Goal: Task Accomplishment & Management: Manage account settings

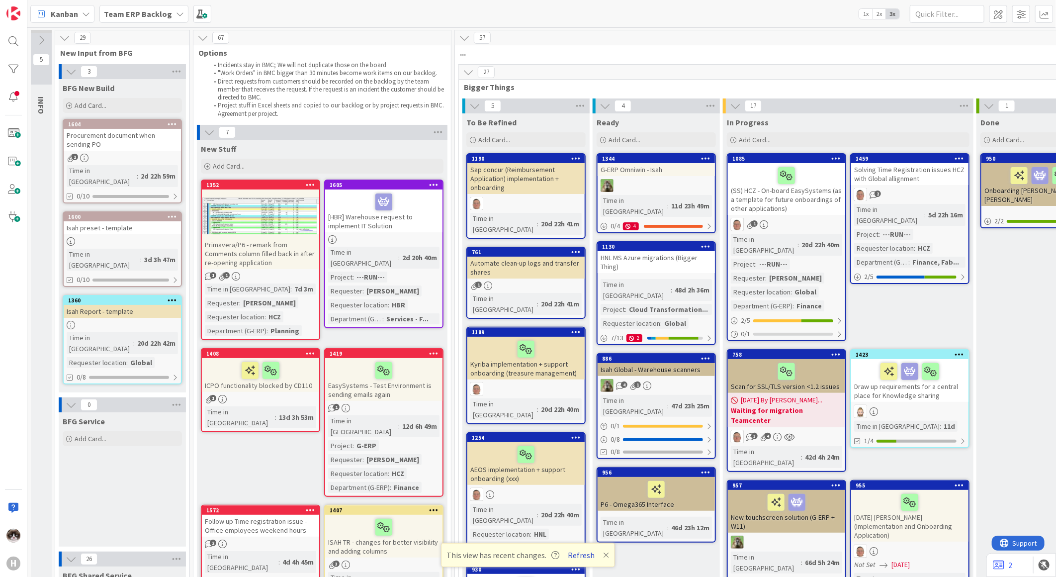
click at [579, 553] on button "Refresh" at bounding box center [582, 554] width 34 height 13
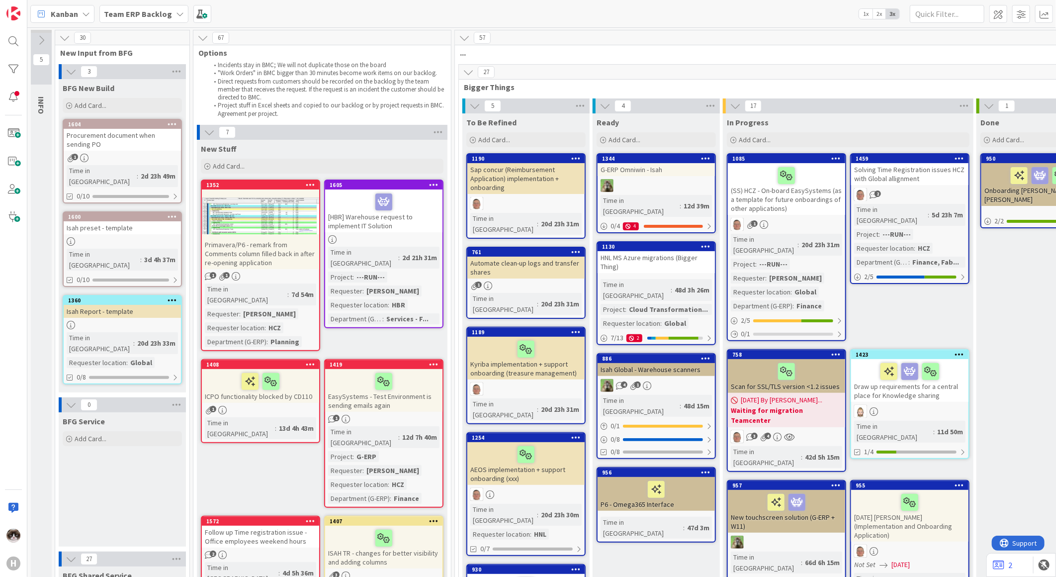
click at [282, 256] on div "Primavera/P6 - remark from Comments column filled back in after re-opening appl…" at bounding box center [260, 253] width 117 height 31
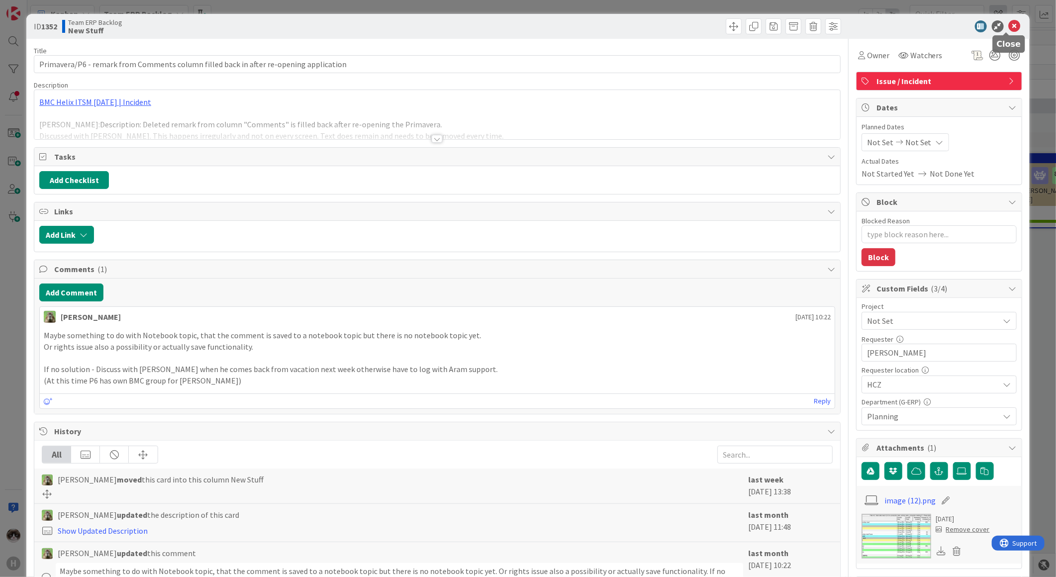
click at [1009, 22] on icon at bounding box center [1015, 26] width 12 height 12
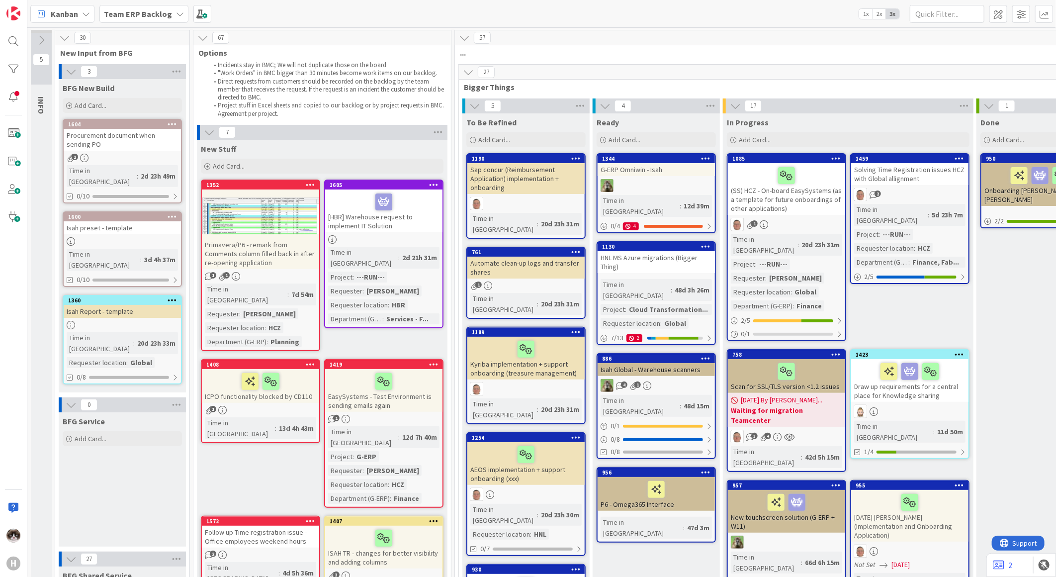
click at [413, 235] on div at bounding box center [383, 239] width 117 height 8
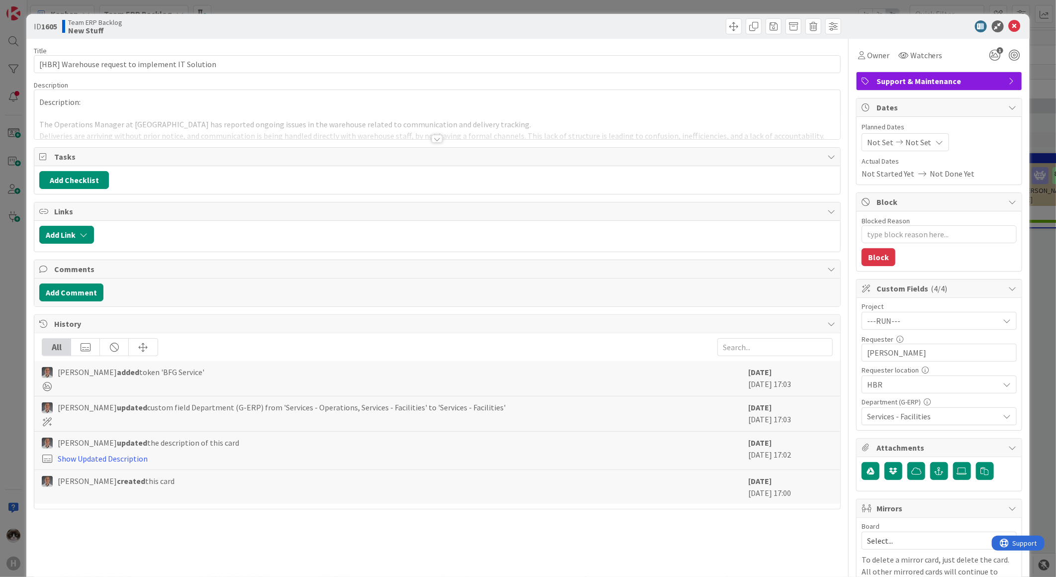
click at [435, 139] on div at bounding box center [437, 139] width 11 height 8
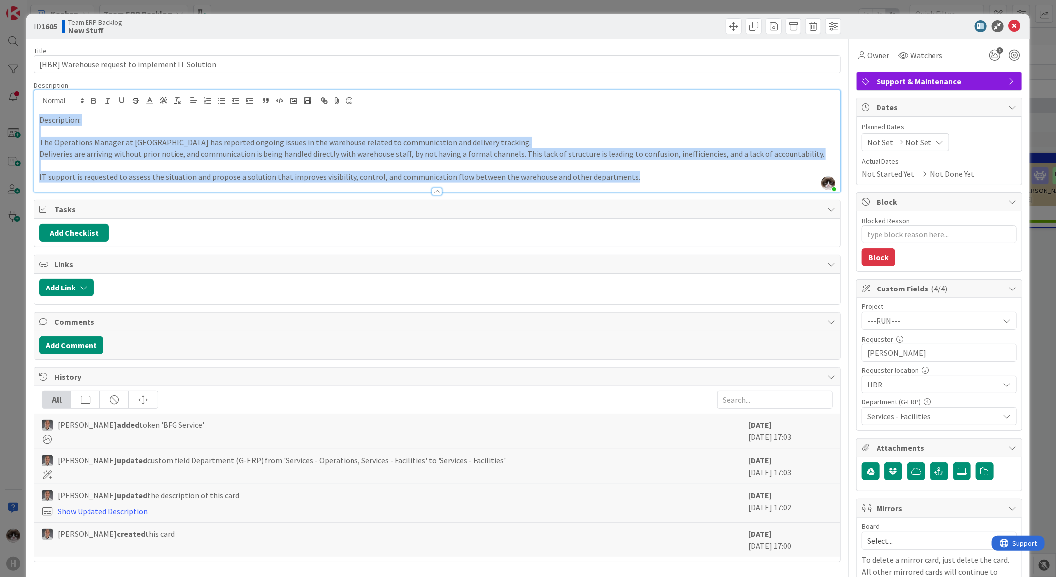
drag, startPoint x: 624, startPoint y: 177, endPoint x: 23, endPoint y: 117, distance: 604.1
click at [23, 117] on div "ID 1605 Team ERP Backlog New Stuff Title 48 / 128 [HBR] Warehouse request to im…" at bounding box center [528, 288] width 1056 height 577
click at [619, 165] on p at bounding box center [437, 165] width 796 height 11
drag, startPoint x: 639, startPoint y: 176, endPoint x: 33, endPoint y: 113, distance: 608.9
click at [34, 113] on div "Description: The Operations Manager at HBR has reported ongoing issues in the w…" at bounding box center [437, 152] width 806 height 80
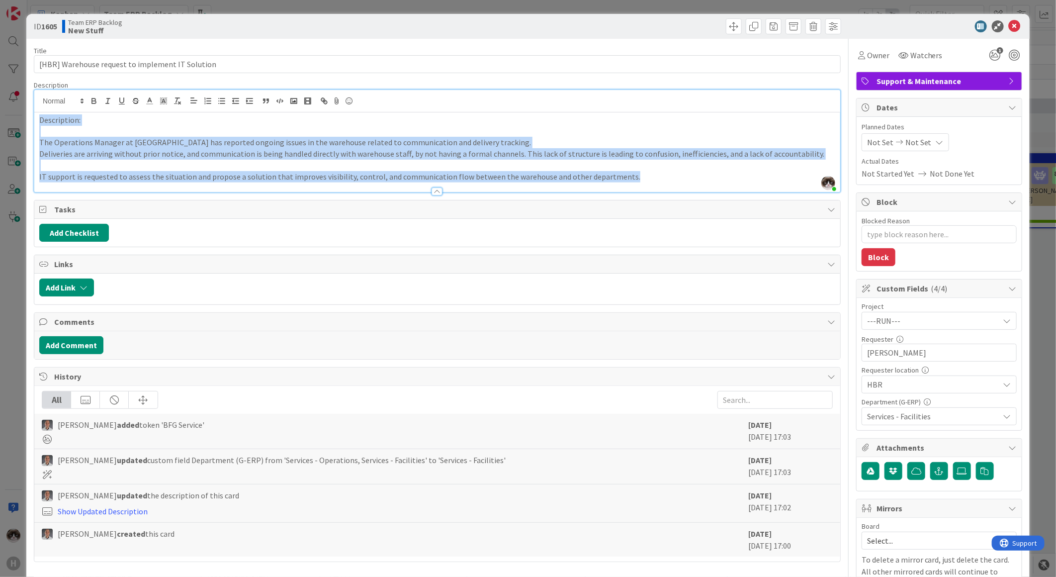
click at [625, 175] on p "IT support is requested to assess the situation and propose a solution that imp…" at bounding box center [437, 176] width 796 height 11
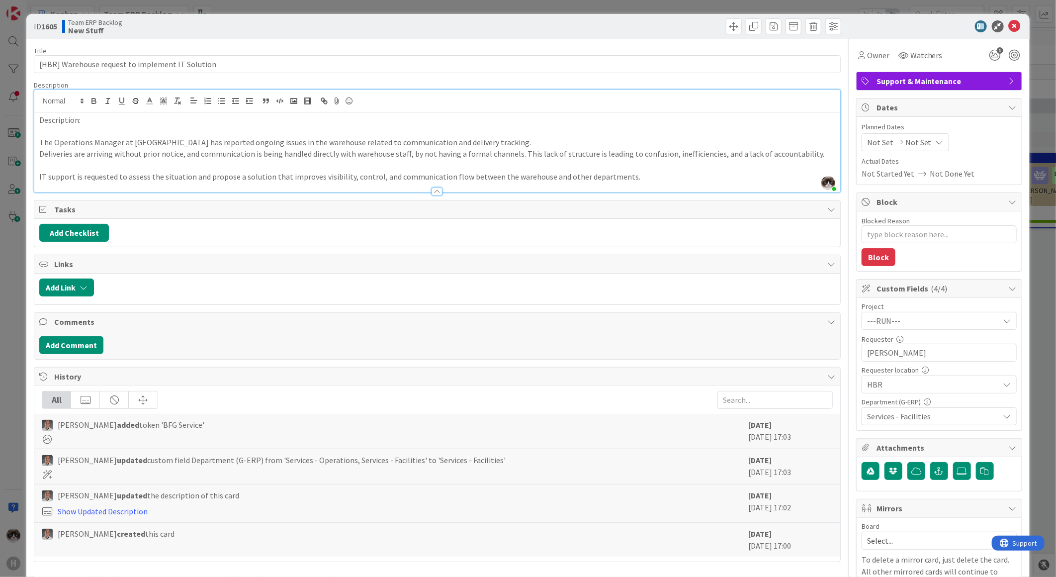
click at [623, 165] on p at bounding box center [437, 165] width 796 height 11
click at [986, 55] on icon "1" at bounding box center [995, 55] width 18 height 18
click at [605, 75] on div "Title 48 / 128 [HBR] Warehouse request to implement IT Solution Description [PE…" at bounding box center [437, 415] width 807 height 752
click at [932, 415] on span "Services - Facilities" at bounding box center [933, 416] width 132 height 12
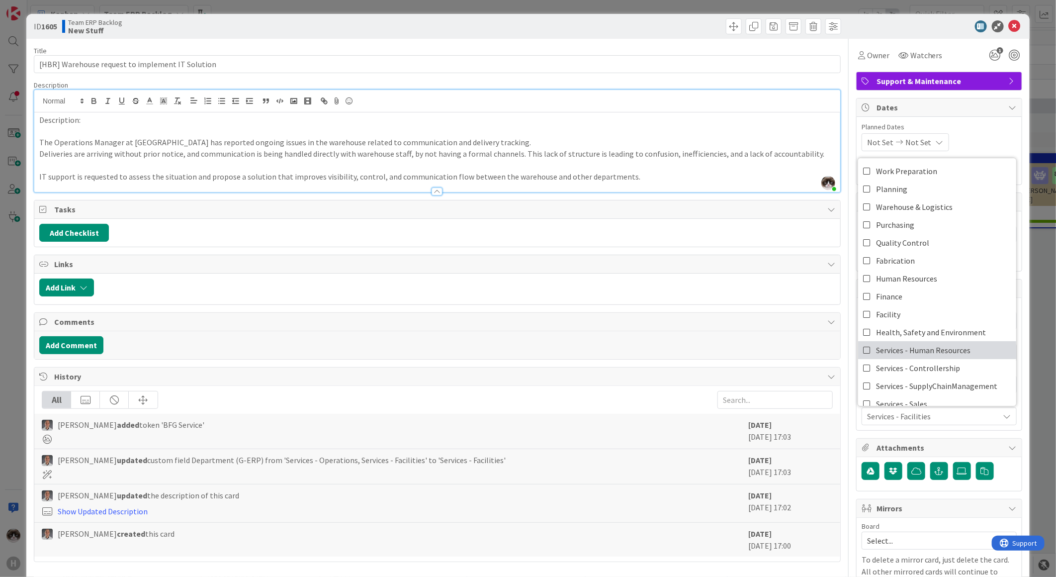
scroll to position [55, 0]
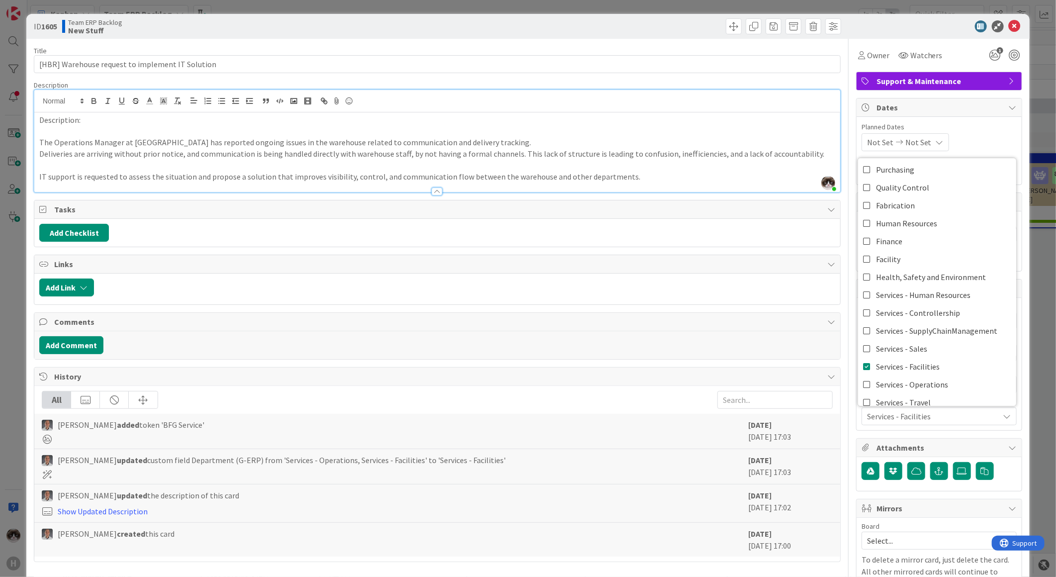
click at [751, 364] on div "Title 48 / 128 [HBR] Warehouse request to implement IT Solution Description [PE…" at bounding box center [437, 415] width 807 height 752
click at [459, 168] on p at bounding box center [437, 165] width 796 height 11
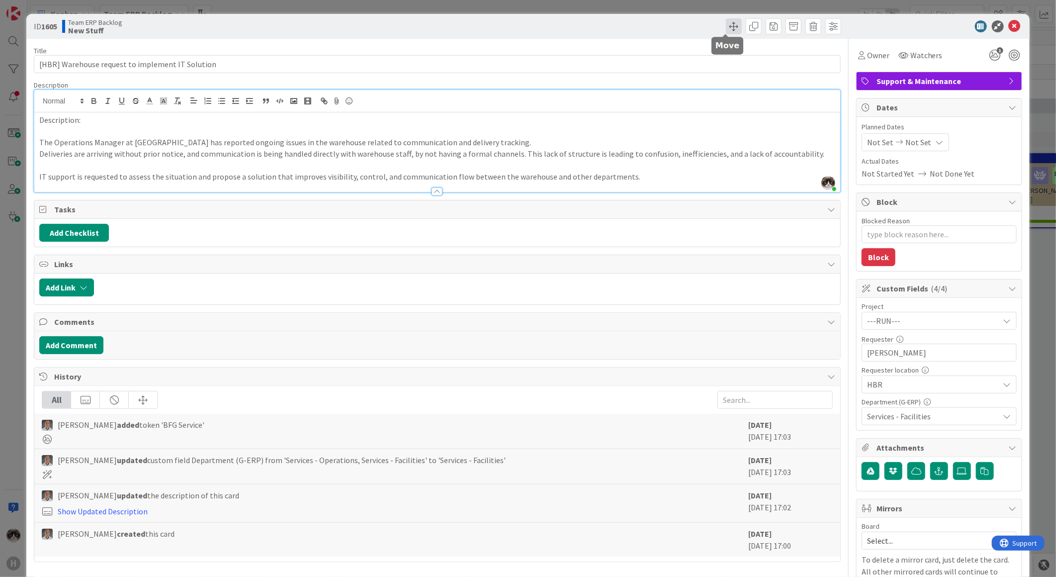
click at [726, 31] on span at bounding box center [734, 26] width 16 height 16
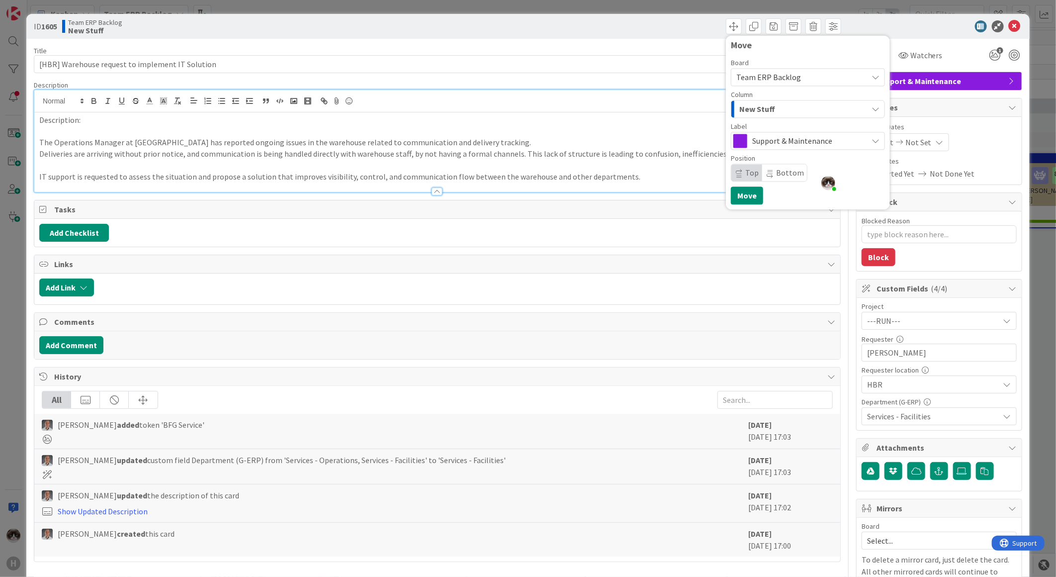
click at [808, 70] on div "Team ERP Backlog" at bounding box center [808, 77] width 154 height 18
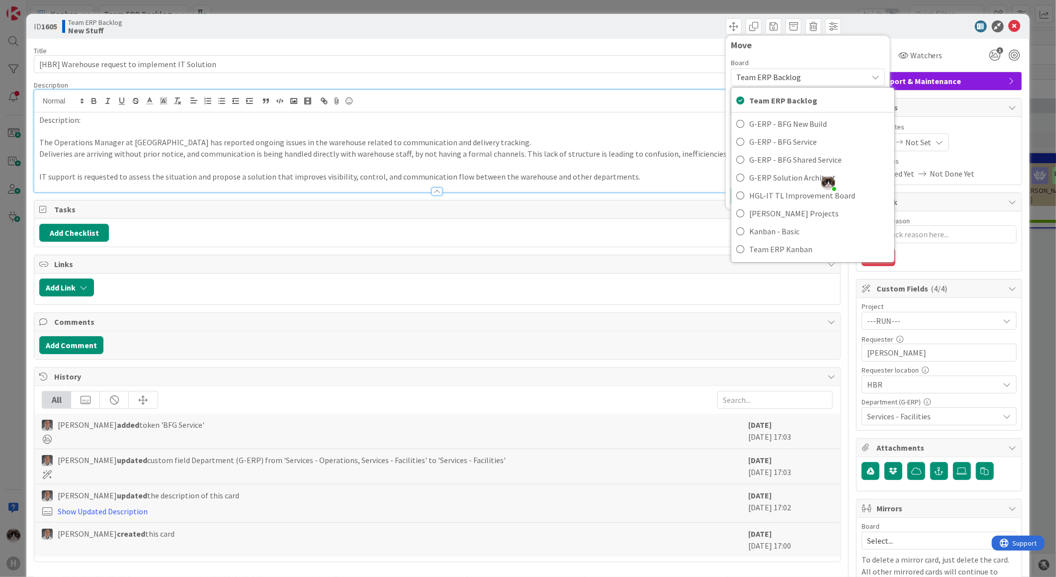
click at [807, 73] on span "Team ERP Backlog" at bounding box center [799, 77] width 126 height 14
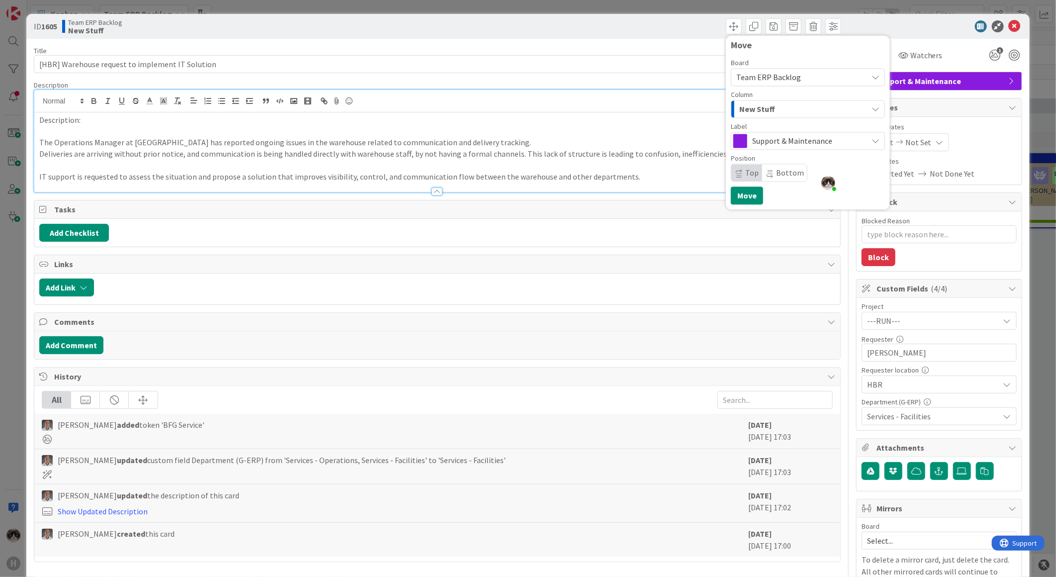
click at [807, 73] on span "Team ERP Backlog" at bounding box center [799, 77] width 126 height 14
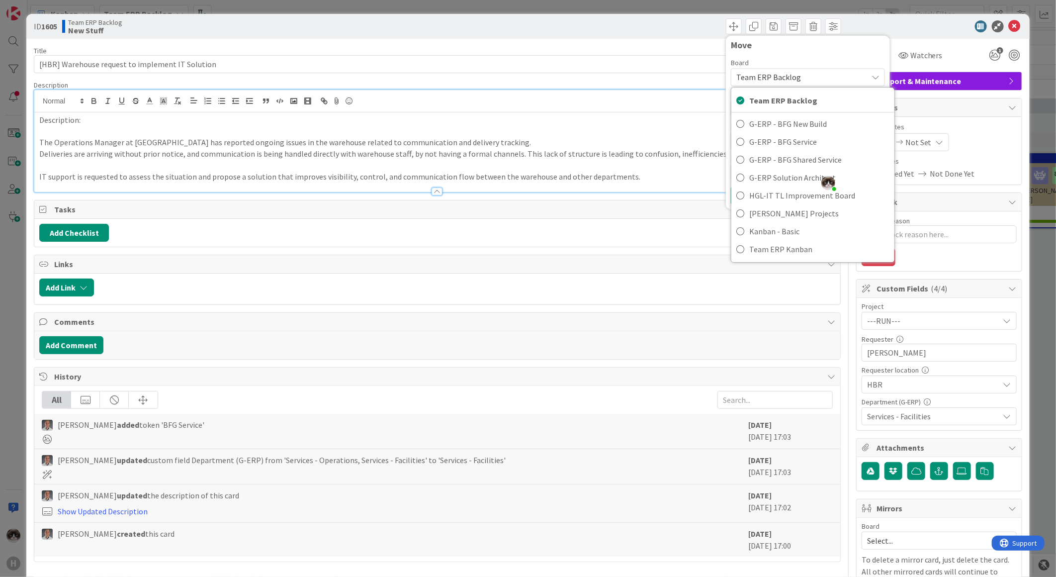
click at [819, 78] on span "Team ERP Backlog" at bounding box center [799, 77] width 126 height 14
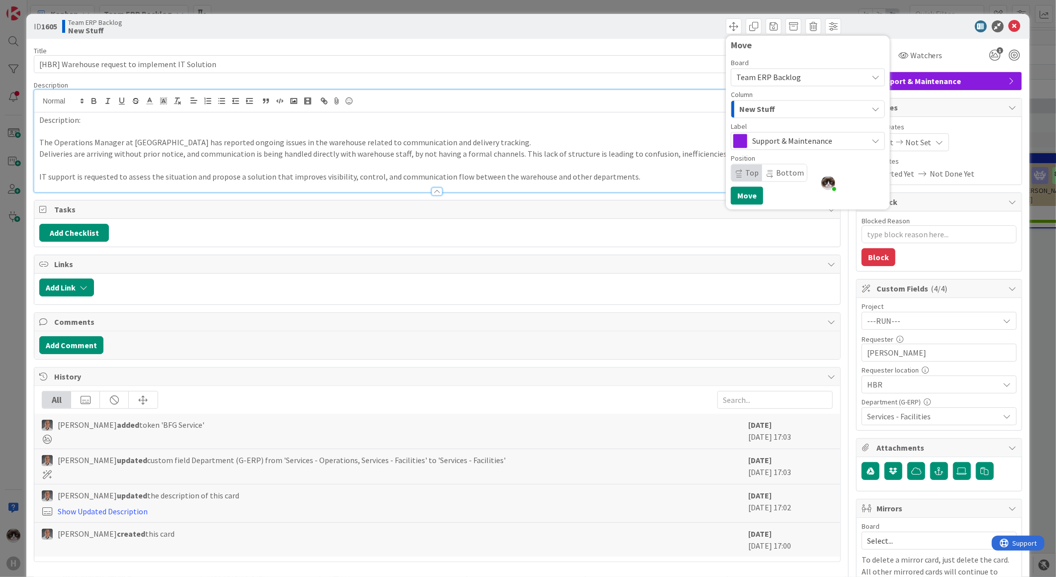
click at [801, 112] on div "New Stuff" at bounding box center [802, 109] width 131 height 16
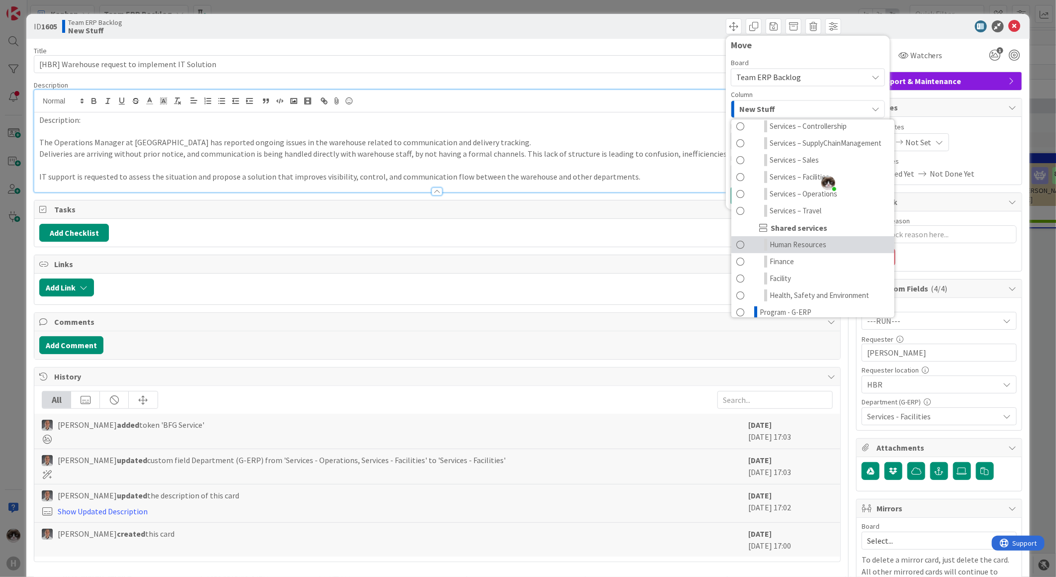
scroll to position [221, 0]
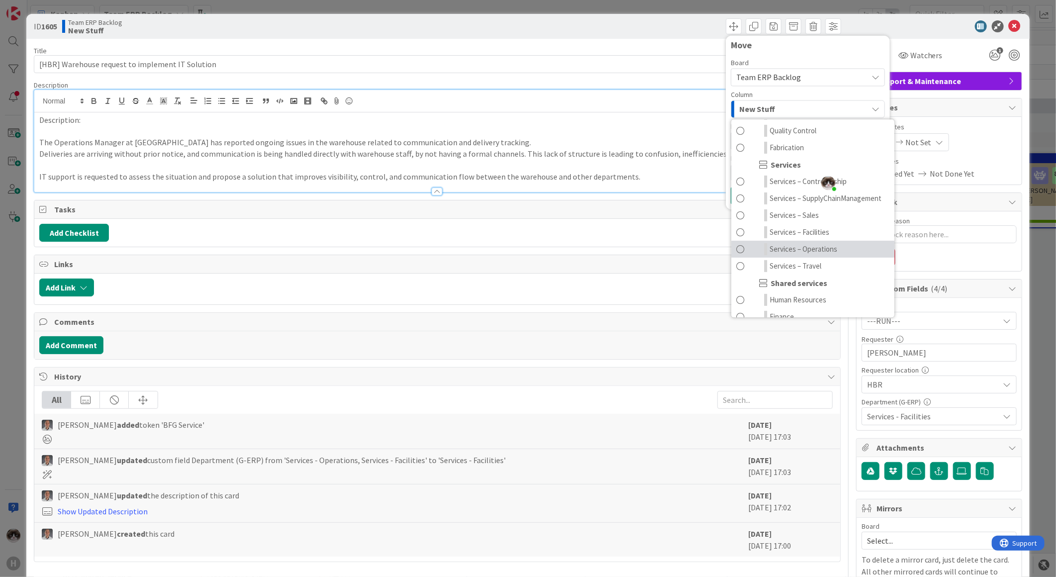
click at [829, 257] on link "Services – Operations" at bounding box center [812, 249] width 163 height 17
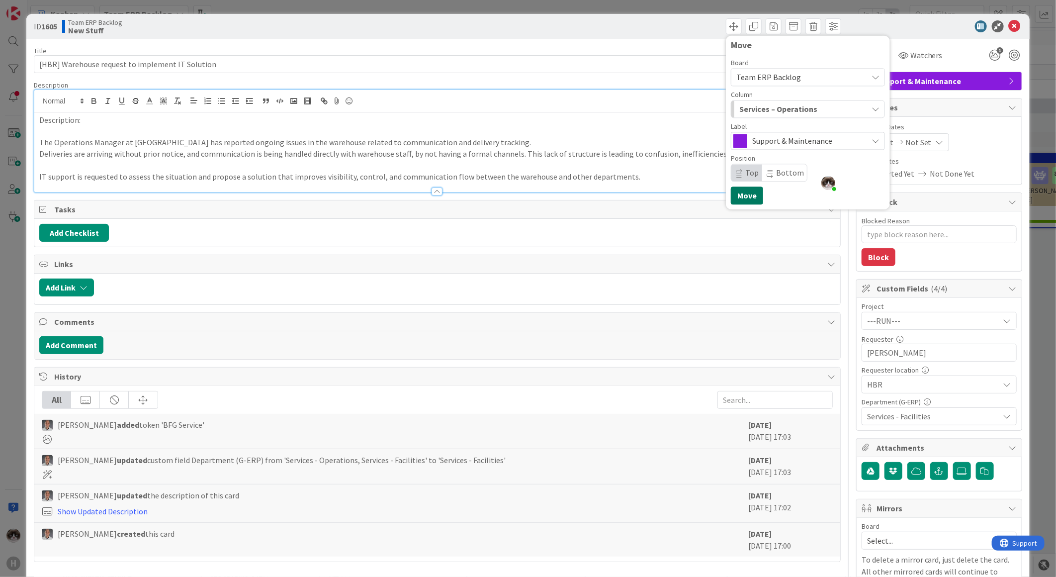
click at [733, 194] on button "Move" at bounding box center [747, 195] width 32 height 18
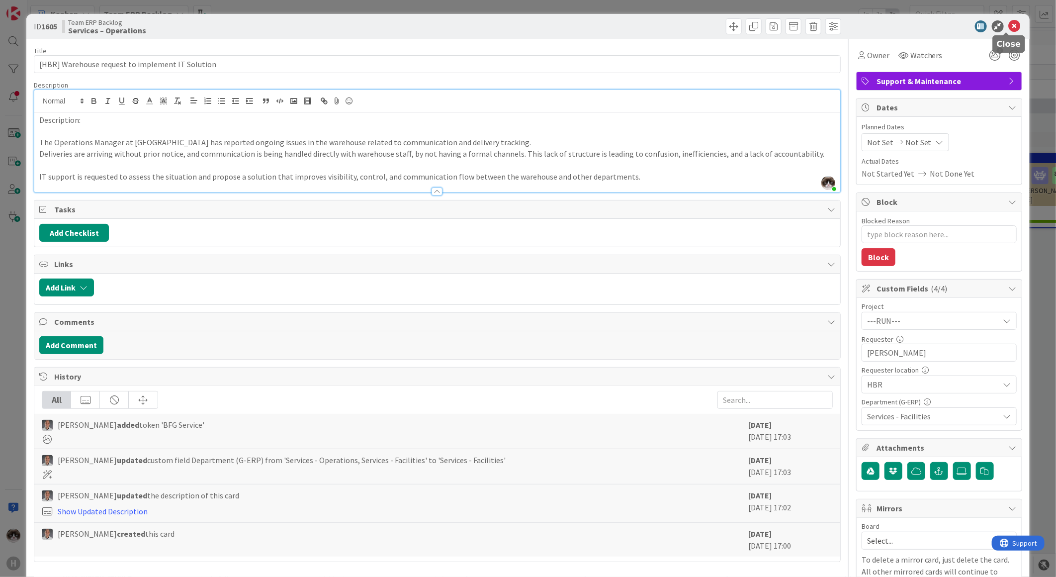
click at [1009, 27] on icon at bounding box center [1015, 26] width 12 height 12
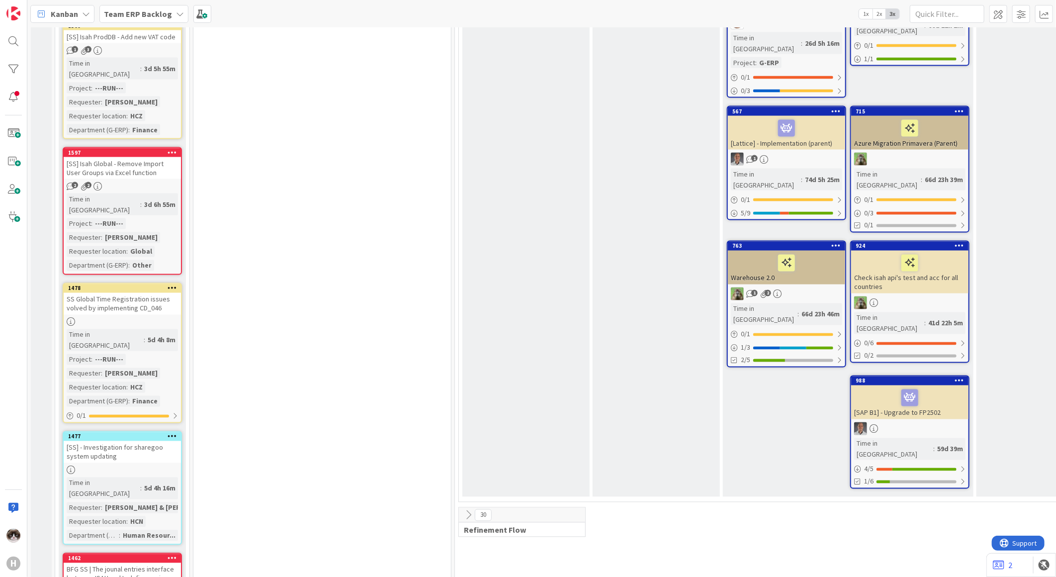
scroll to position [1216, 0]
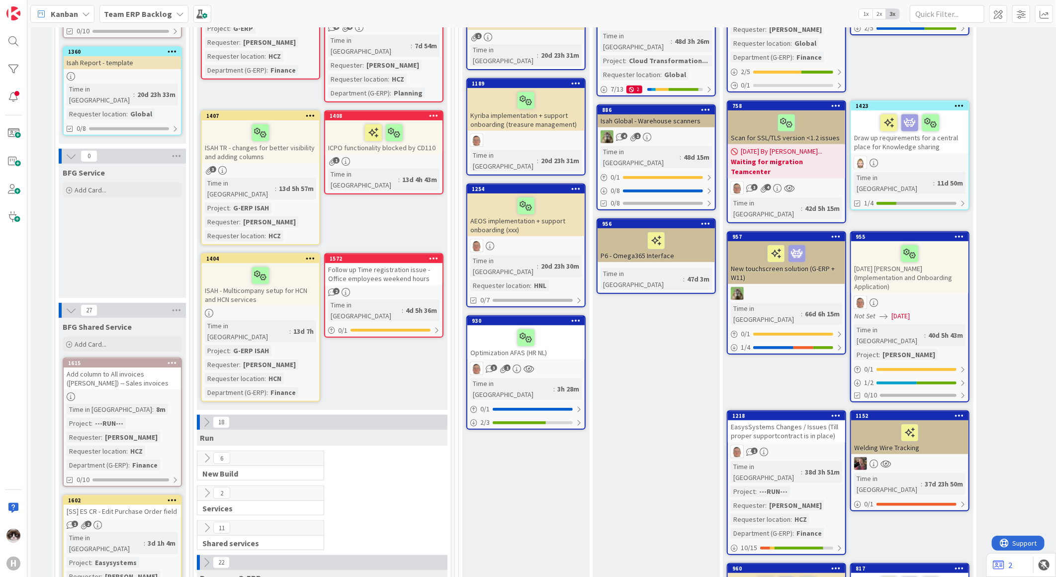
scroll to position [442, 0]
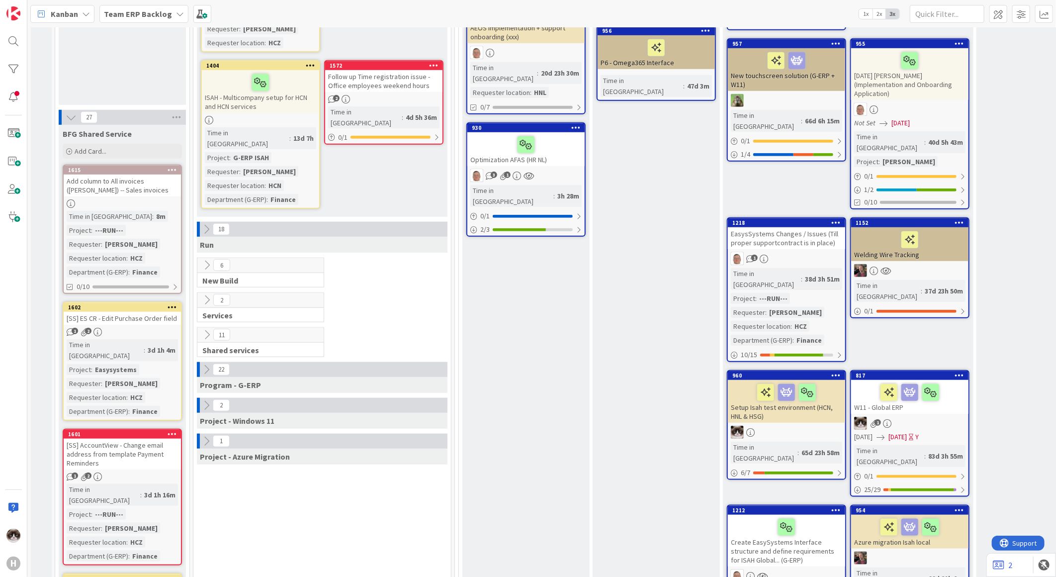
click at [151, 211] on div "Time in Column : 8m Project : ---RUN--- Requester : [PERSON_NAME] Requester loc…" at bounding box center [122, 244] width 111 height 67
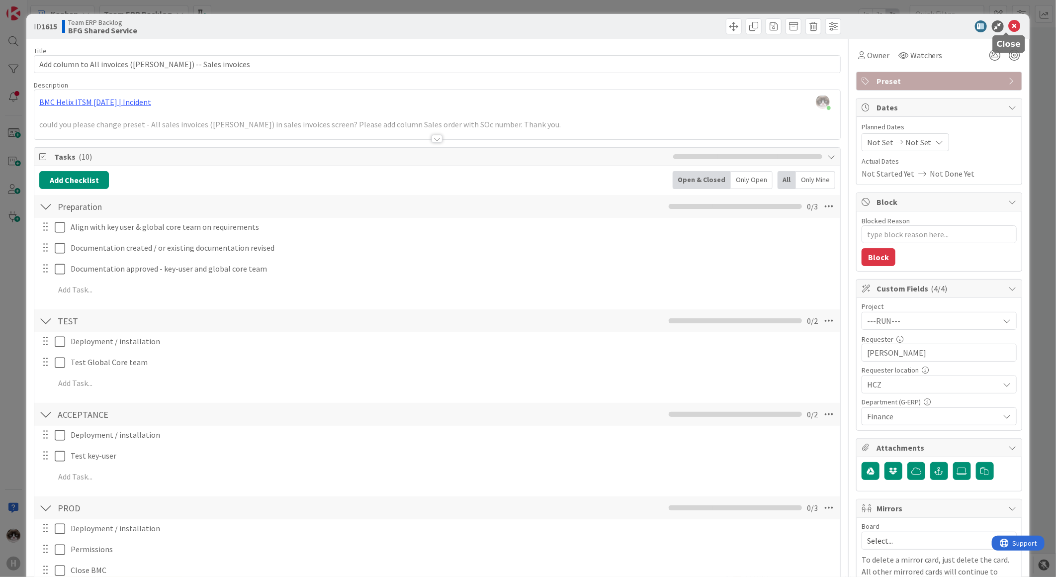
click at [1009, 29] on icon at bounding box center [1015, 26] width 12 height 12
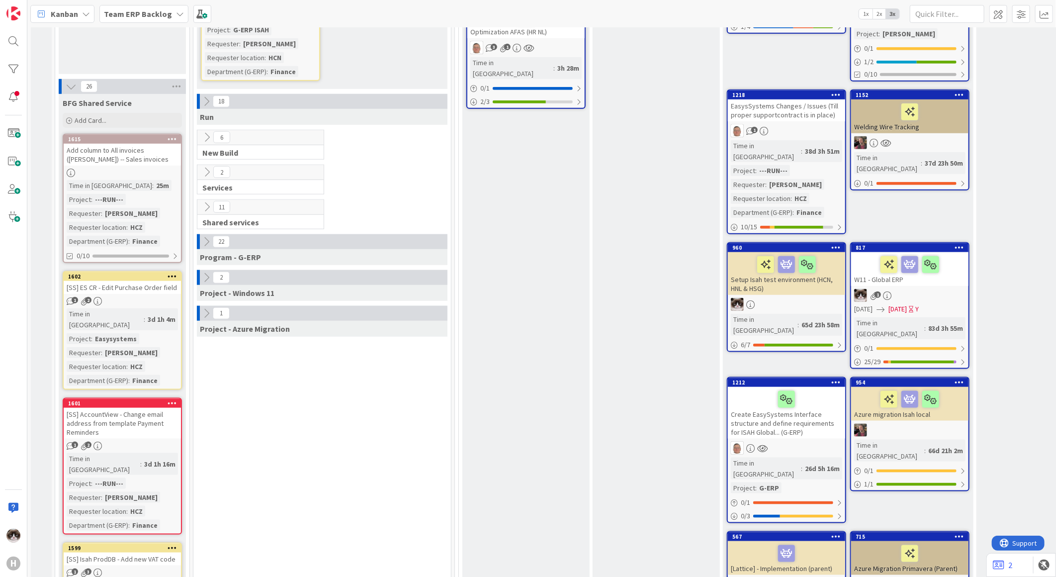
scroll to position [552, 0]
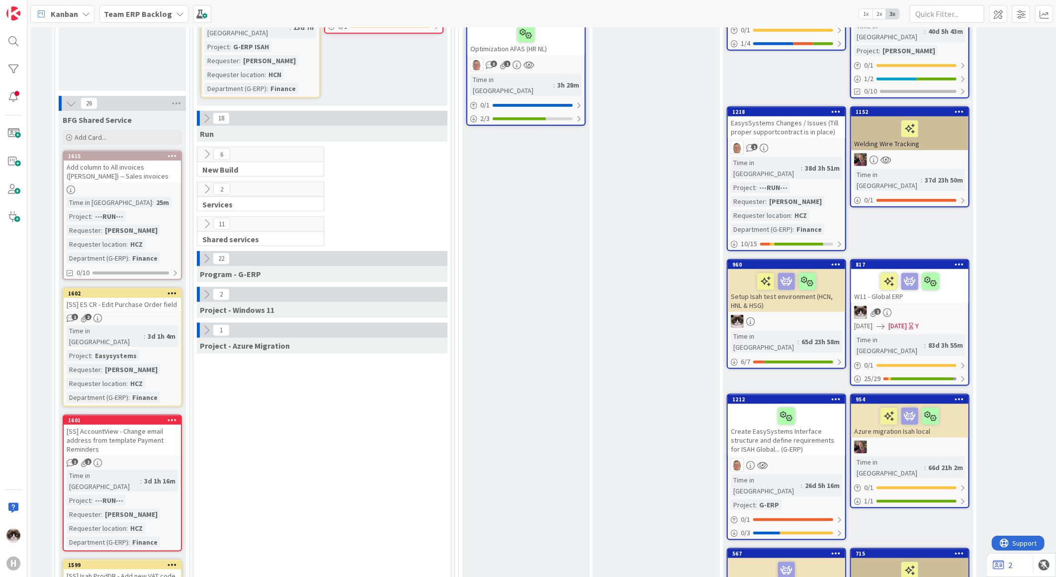
click at [205, 253] on icon at bounding box center [206, 258] width 11 height 11
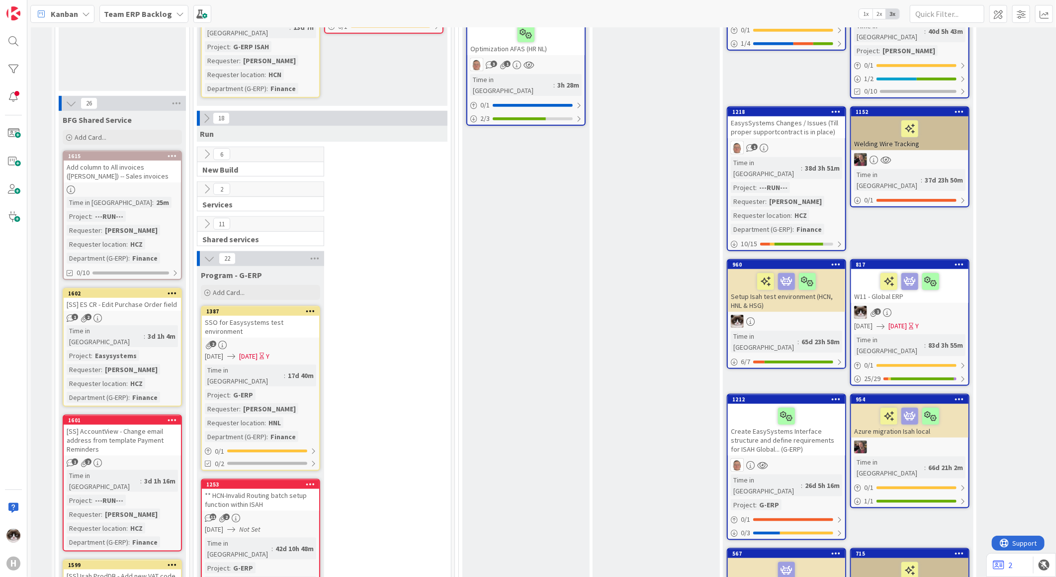
click at [277, 341] on div "2" at bounding box center [260, 345] width 117 height 8
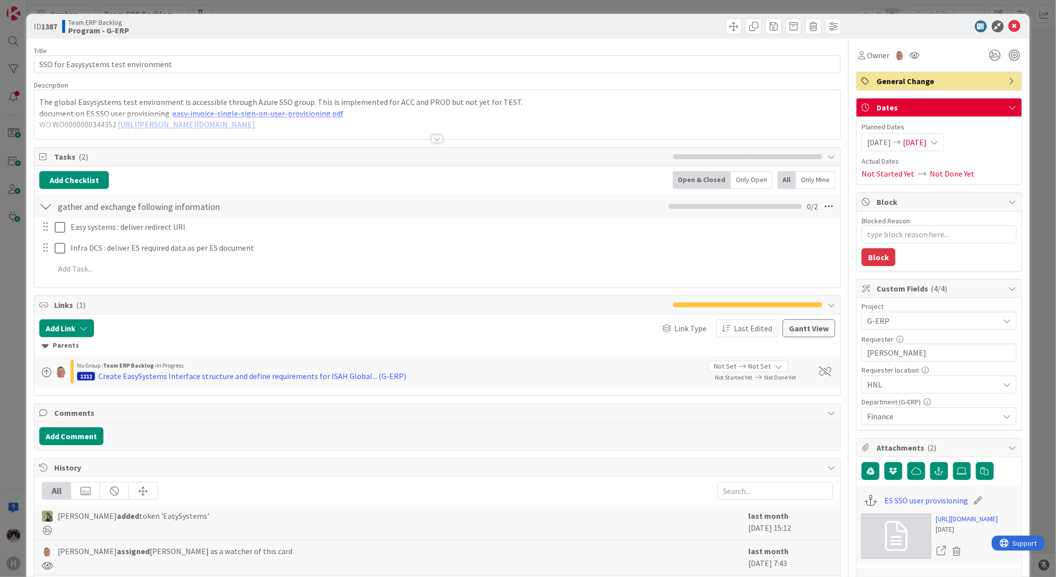
click at [433, 145] on div "Title 36 / 128 SSO for Easysystems test environment Description The global Easy…" at bounding box center [437, 495] width 807 height 913
click at [435, 141] on div at bounding box center [437, 139] width 11 height 8
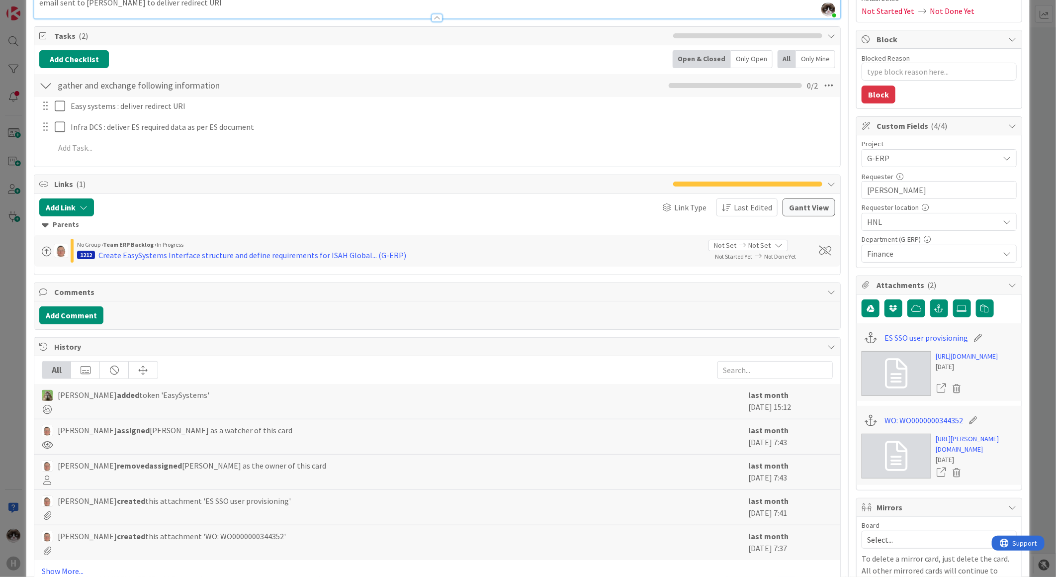
scroll to position [331, 0]
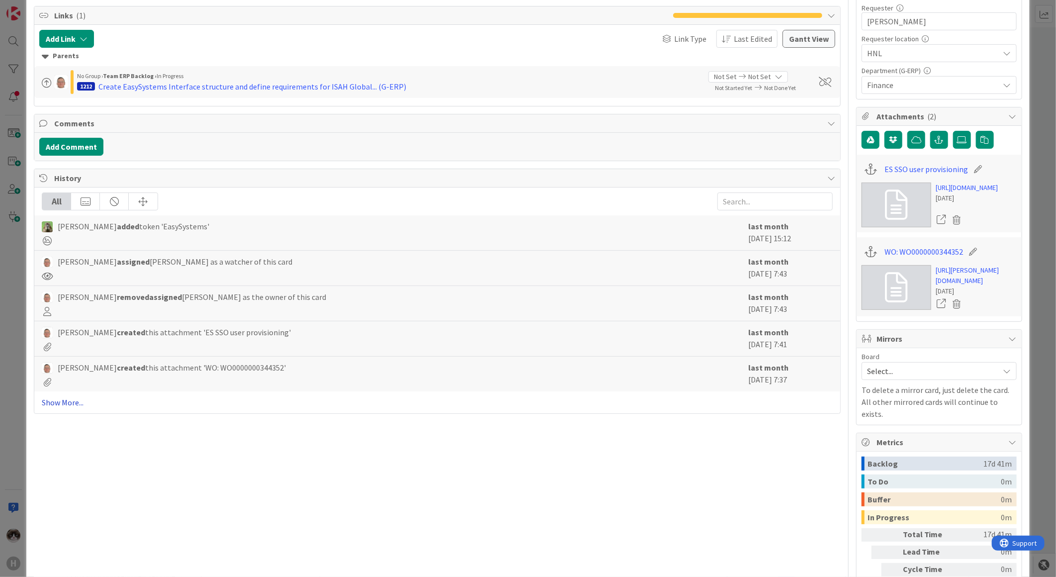
click at [66, 403] on link "Show More..." at bounding box center [437, 402] width 791 height 12
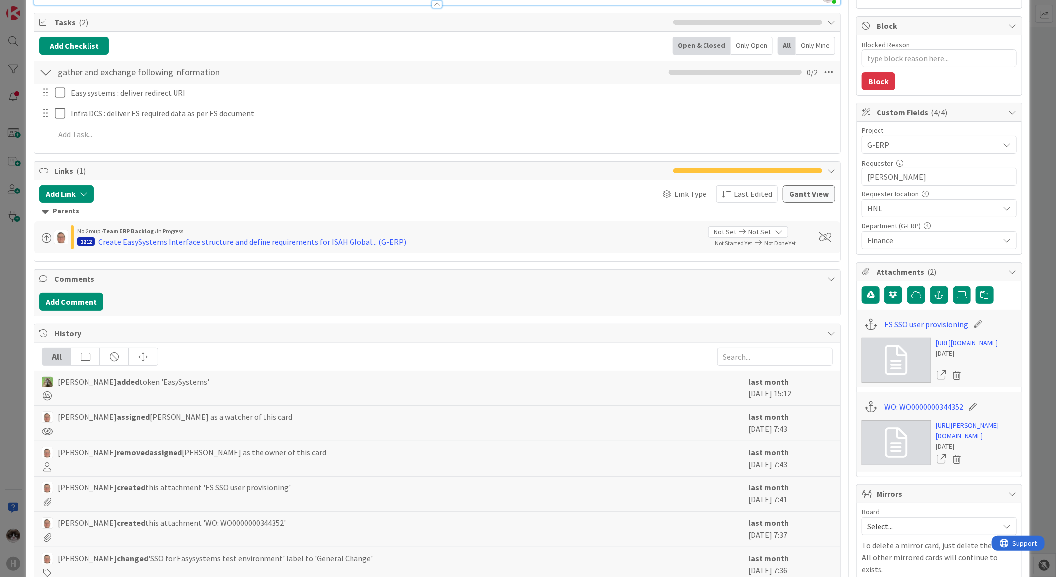
scroll to position [276, 0]
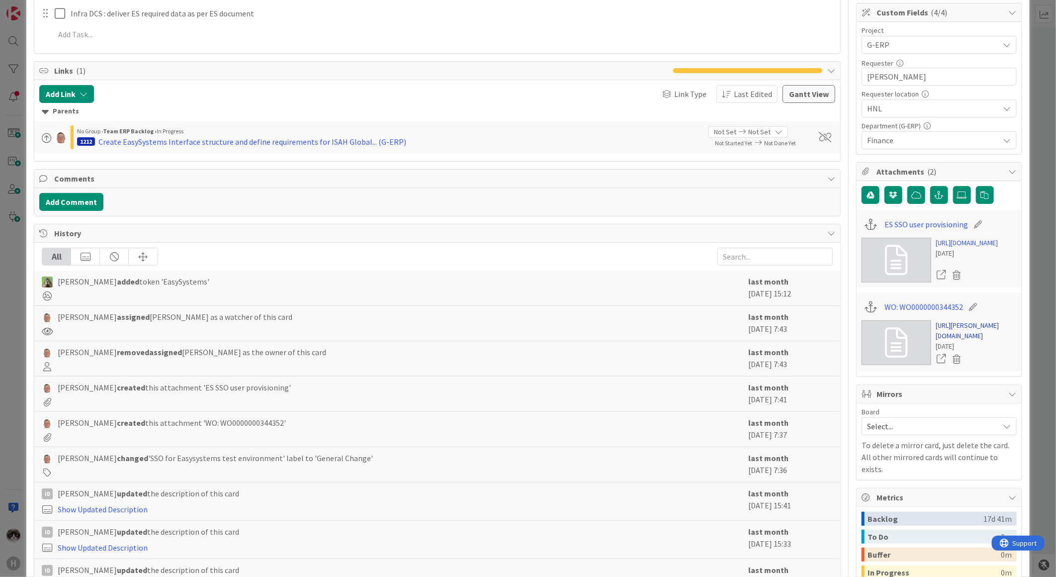
click at [956, 341] on link "[URL][PERSON_NAME][DOMAIN_NAME]" at bounding box center [976, 330] width 81 height 21
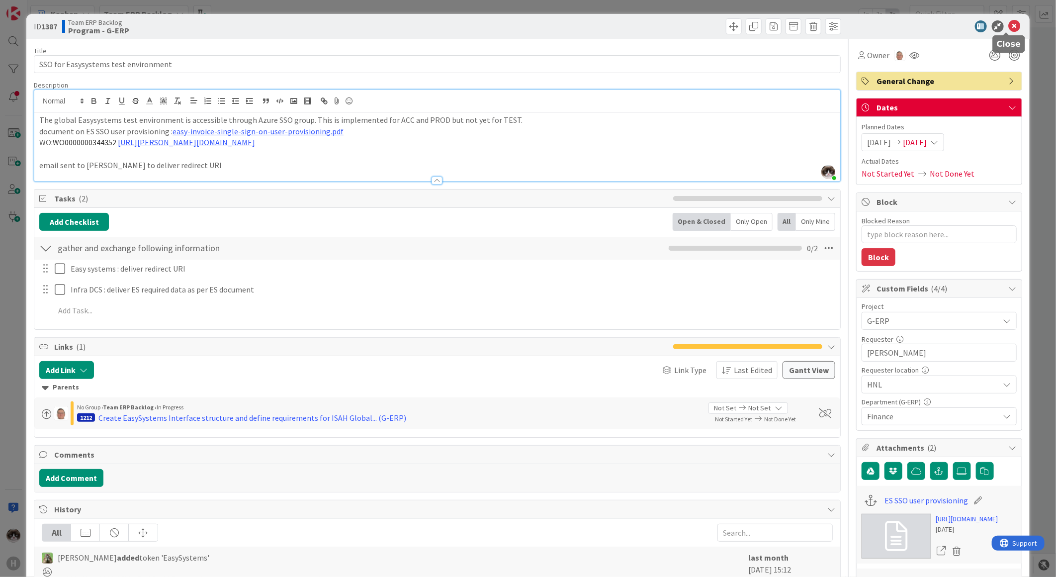
click at [1009, 24] on icon at bounding box center [1015, 26] width 12 height 12
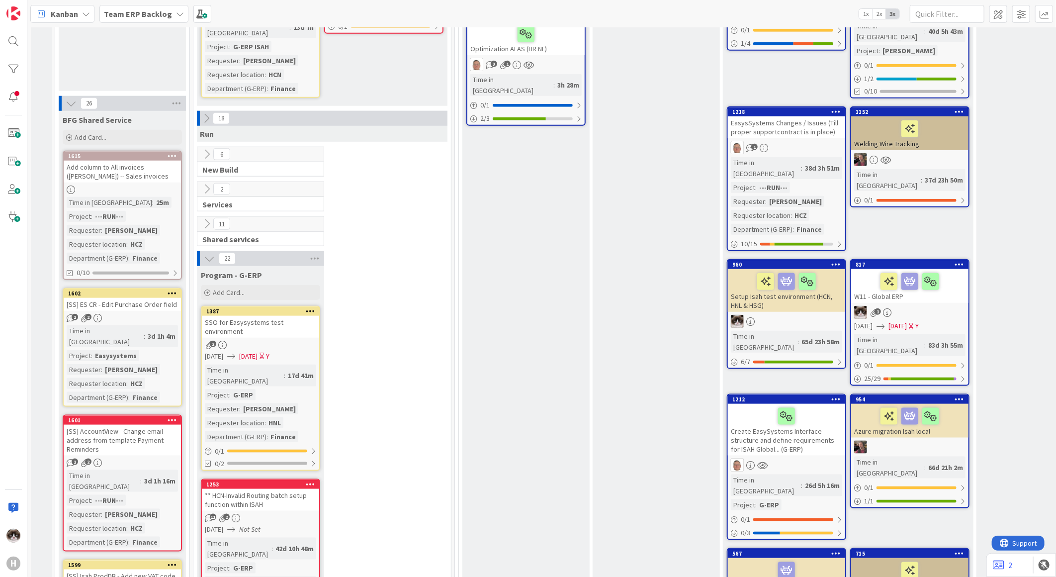
click at [296, 364] on div "Time in [GEOGRAPHIC_DATA] : 17d 41m Project : G-ERP Requester : [PERSON_NAME] R…" at bounding box center [260, 403] width 111 height 78
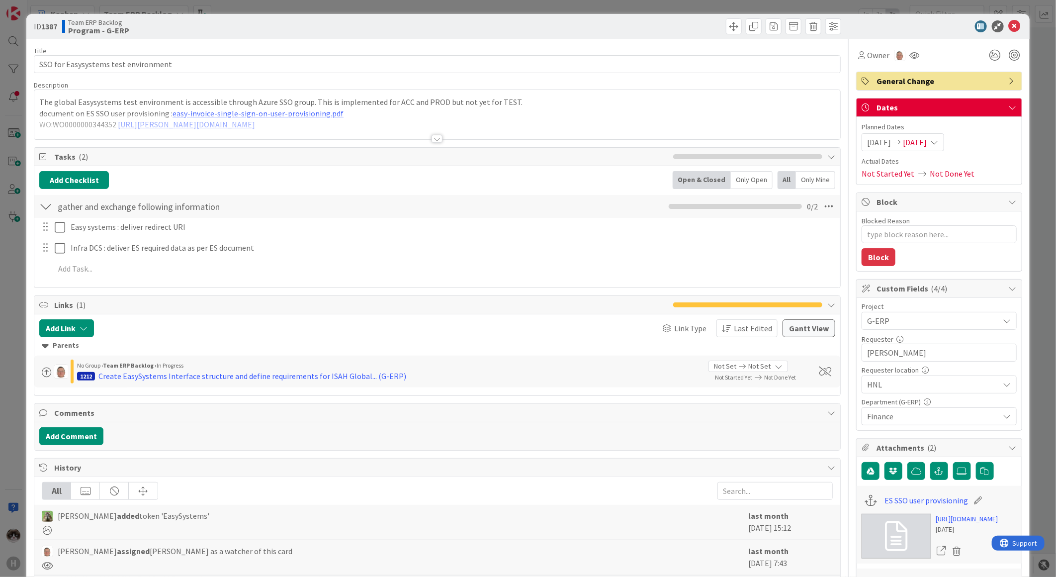
click at [435, 138] on div at bounding box center [437, 139] width 11 height 8
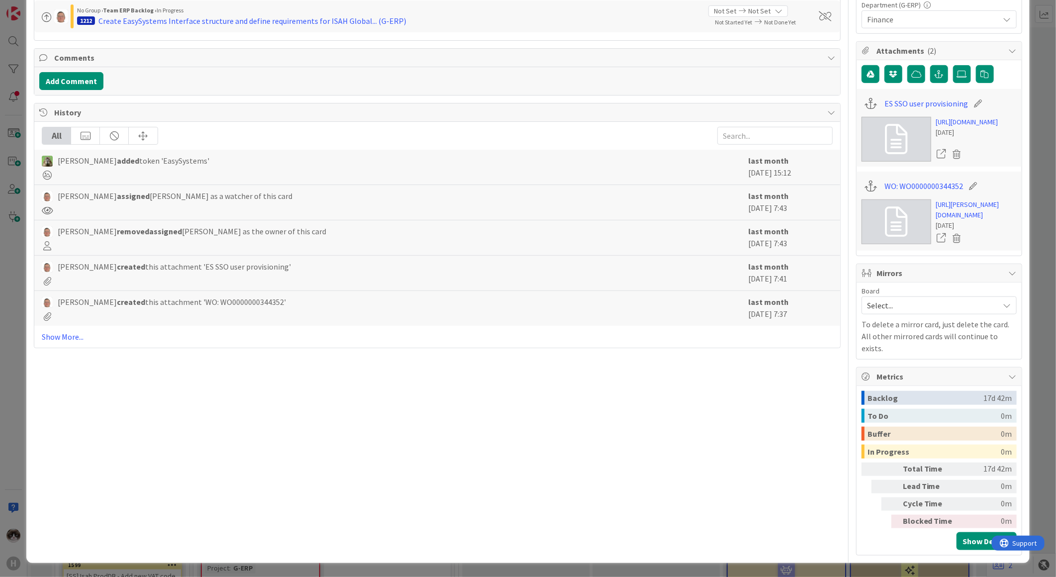
scroll to position [492, 0]
click at [71, 235] on div "All [PERSON_NAME] added token 'EasySystems' last month [DATE] 15:12 [PERSON_NAM…" at bounding box center [437, 235] width 806 height 226
click at [67, 331] on link "Show More..." at bounding box center [437, 337] width 791 height 12
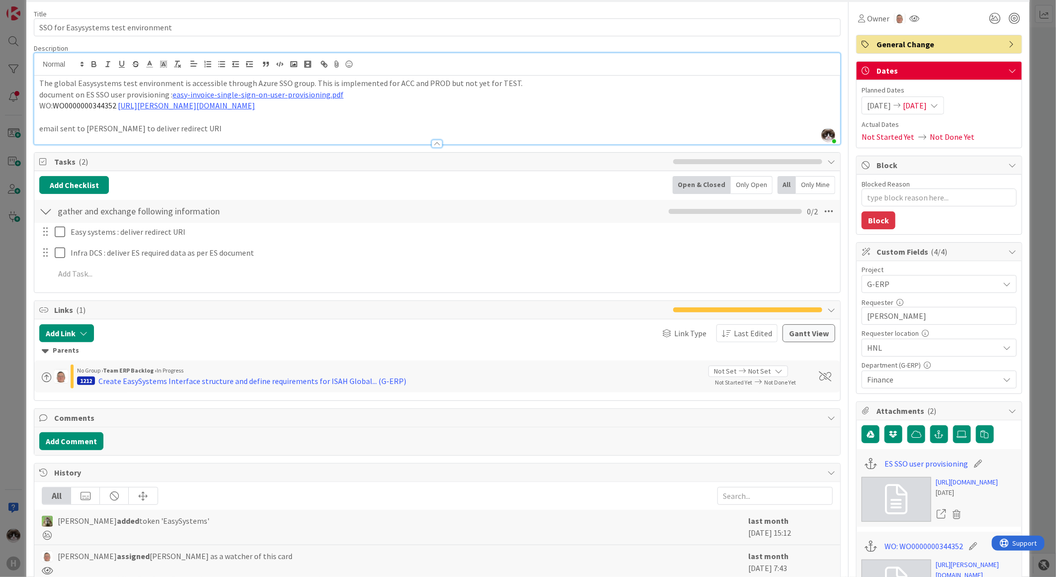
scroll to position [0, 0]
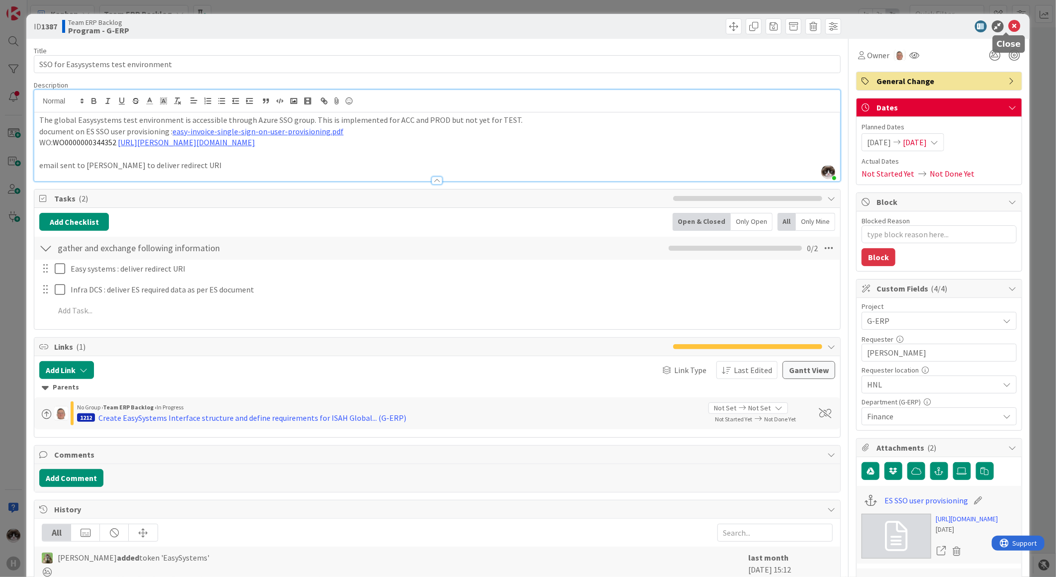
click at [1011, 28] on icon at bounding box center [1015, 26] width 12 height 12
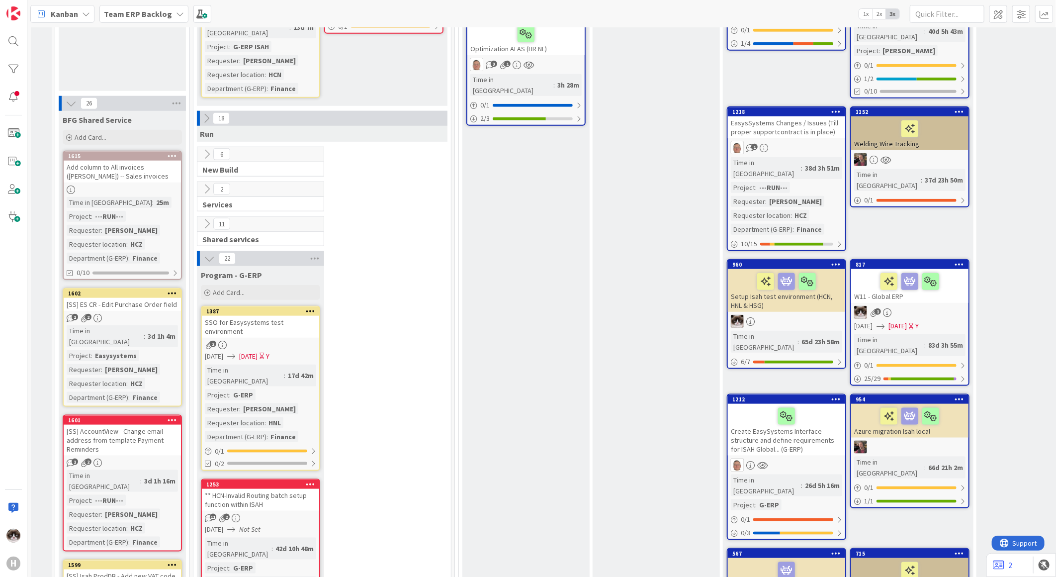
click at [314, 307] on icon at bounding box center [310, 310] width 9 height 7
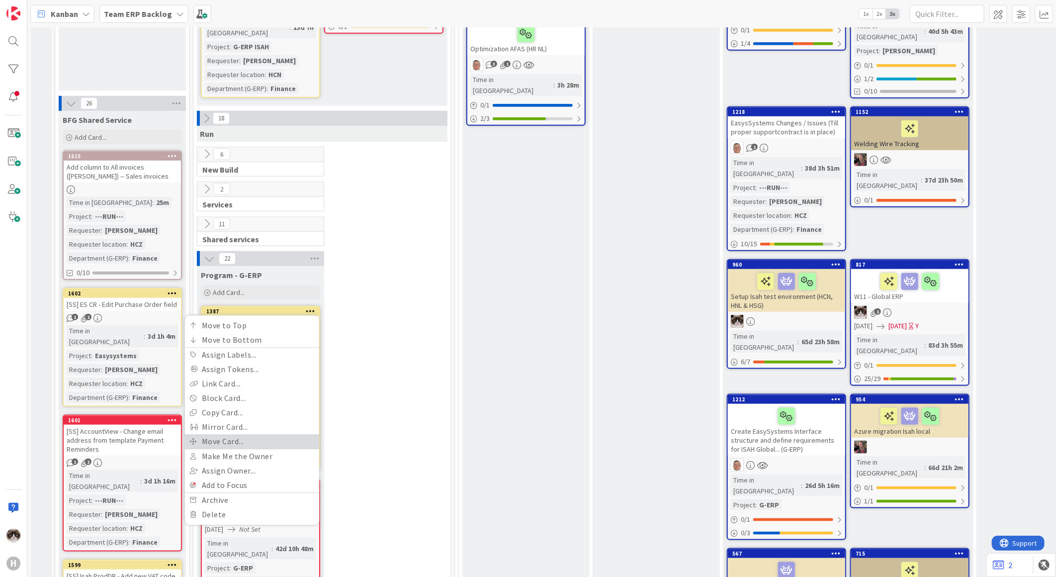
click at [244, 434] on link "Move Card..." at bounding box center [252, 441] width 134 height 14
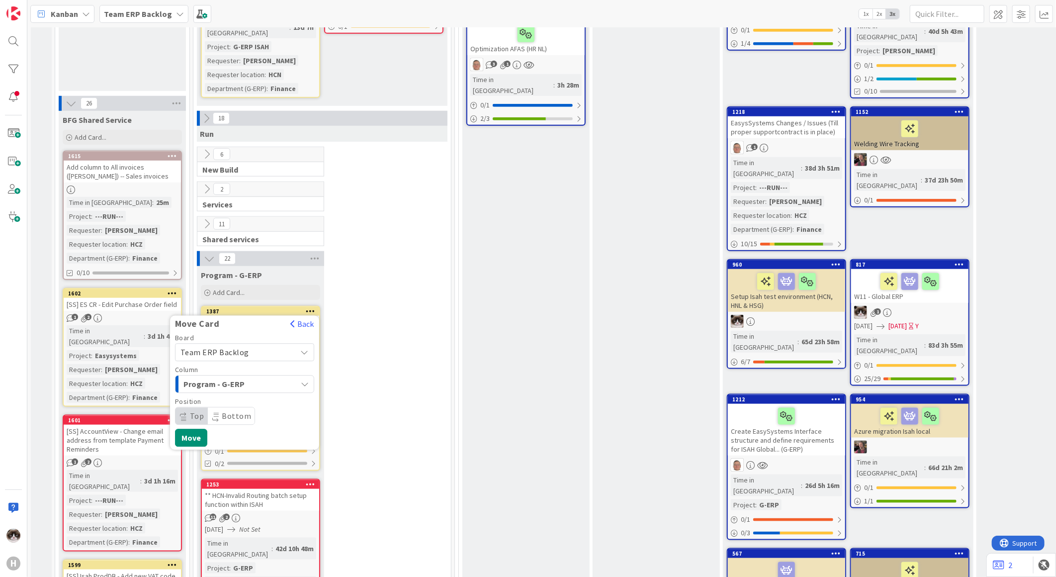
click at [245, 347] on span "Team ERP Backlog" at bounding box center [214, 352] width 69 height 10
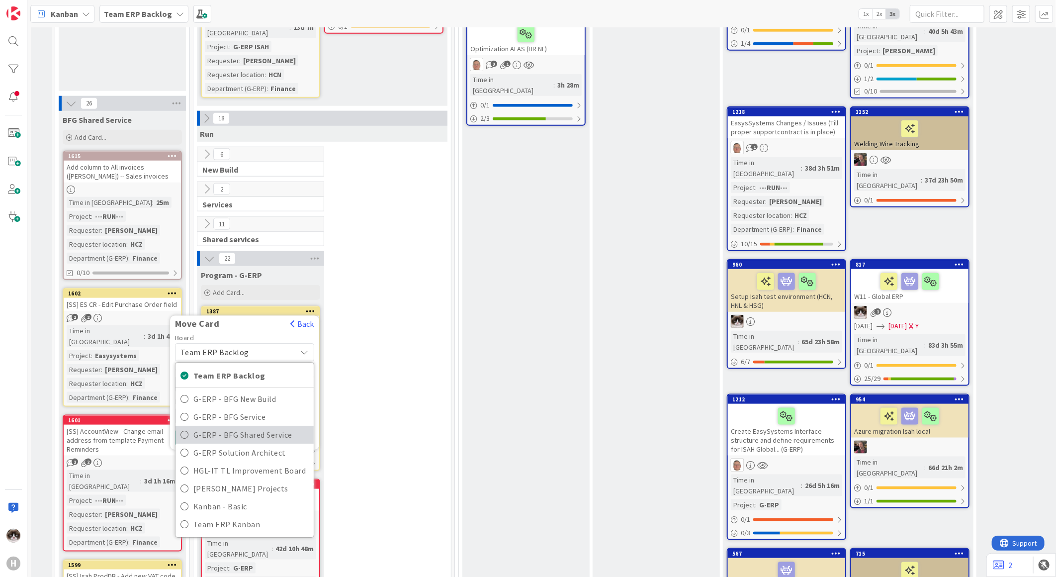
click at [273, 427] on span "G-ERP - BFG Shared Service" at bounding box center [250, 434] width 115 height 15
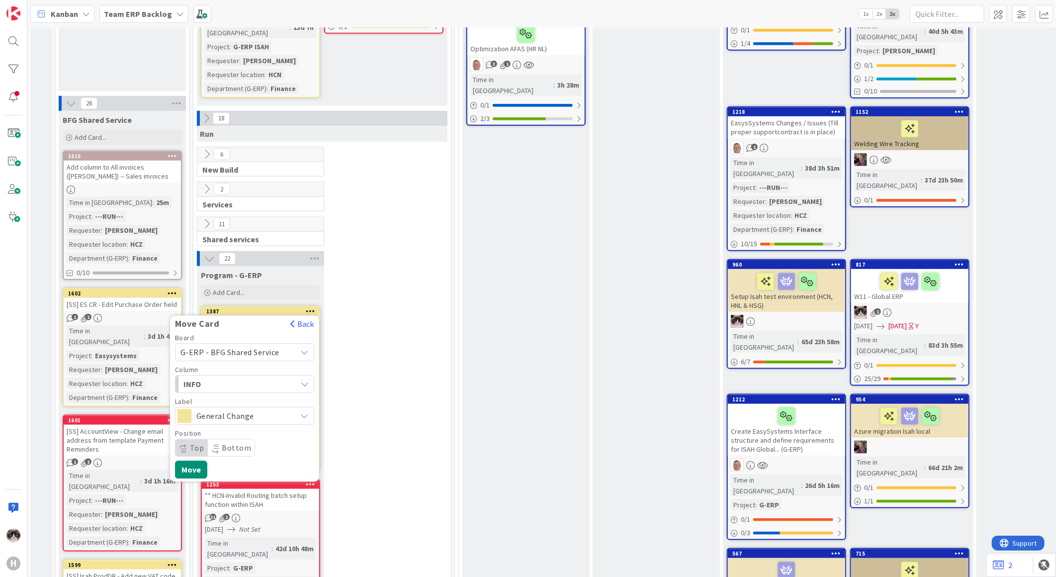
click at [247, 377] on span "INFO" at bounding box center [220, 383] width 75 height 13
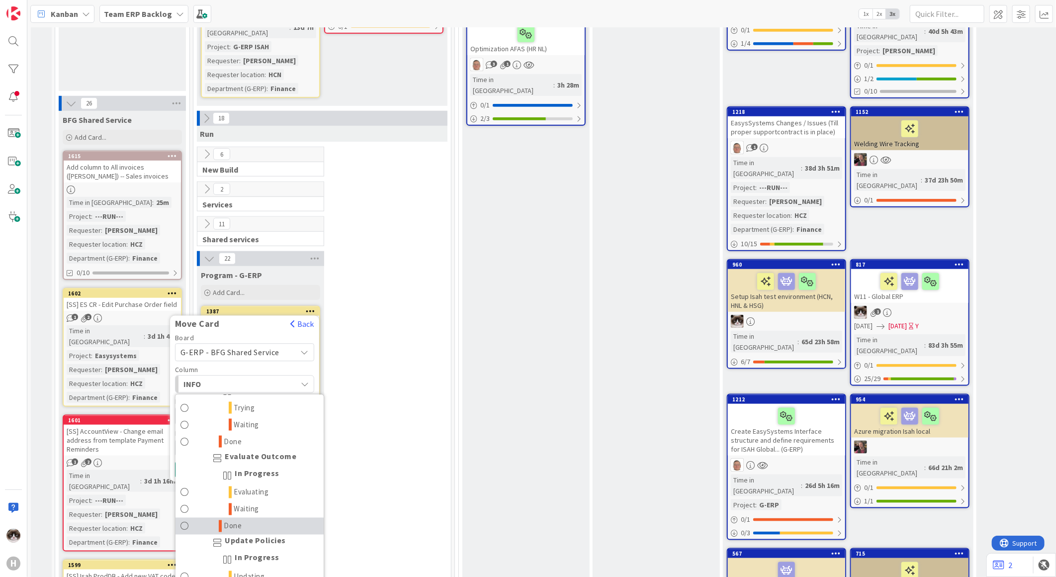
scroll to position [1145, 0]
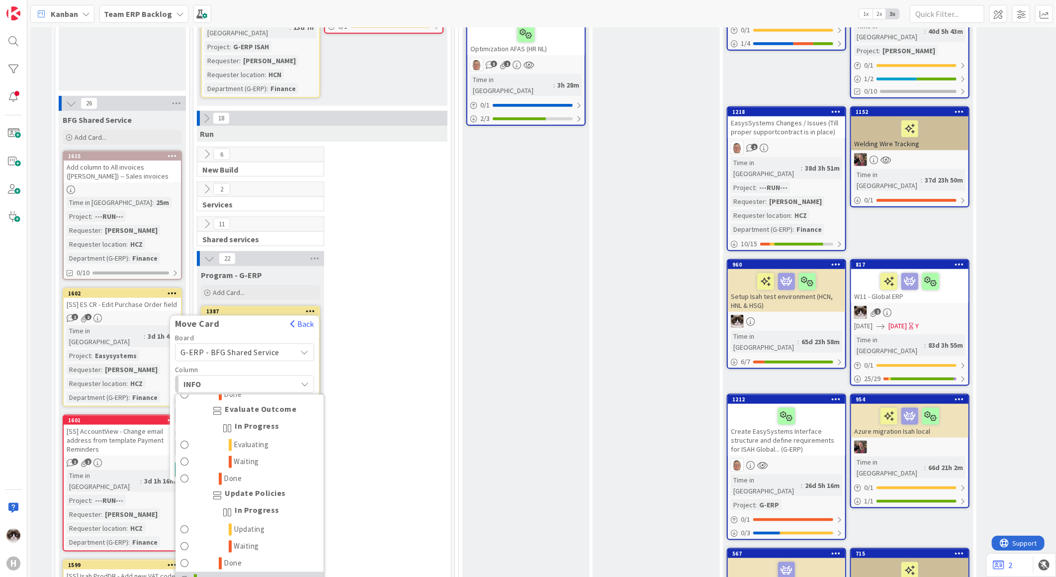
click at [220, 572] on link "Done" at bounding box center [250, 580] width 148 height 17
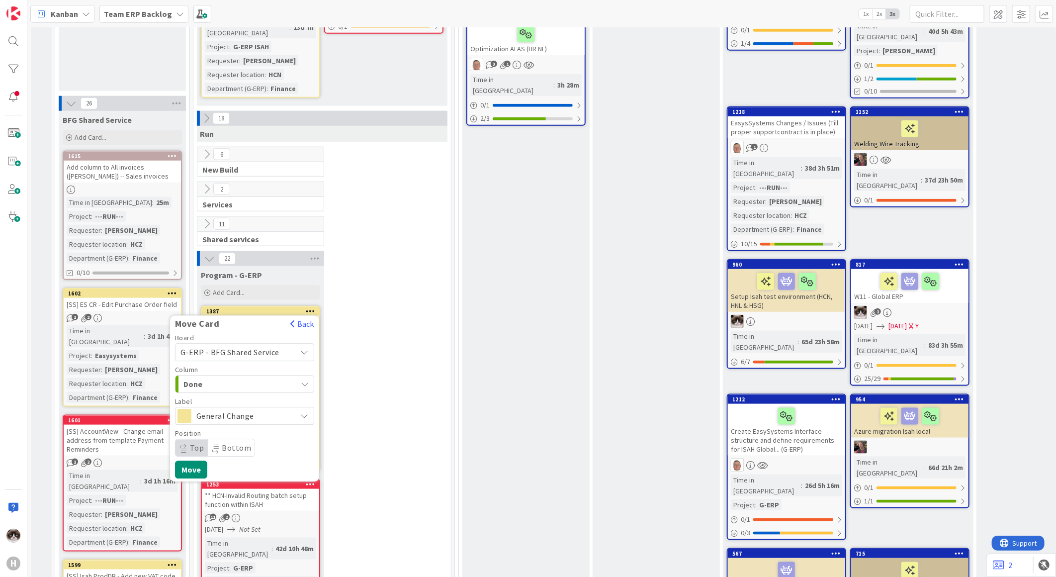
click at [295, 376] on div "Done" at bounding box center [239, 384] width 116 height 16
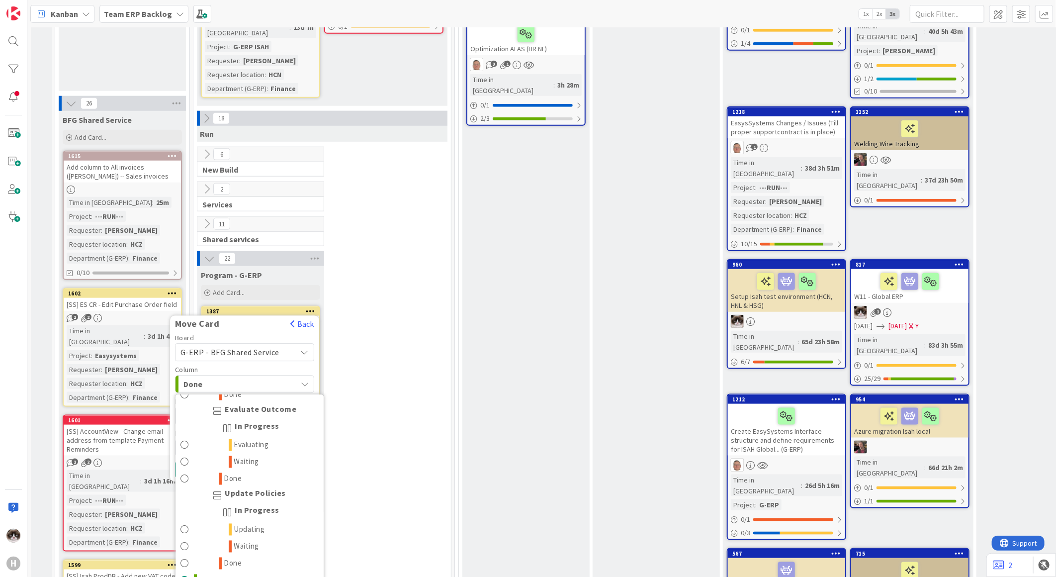
click at [295, 376] on div "Done" at bounding box center [239, 384] width 116 height 16
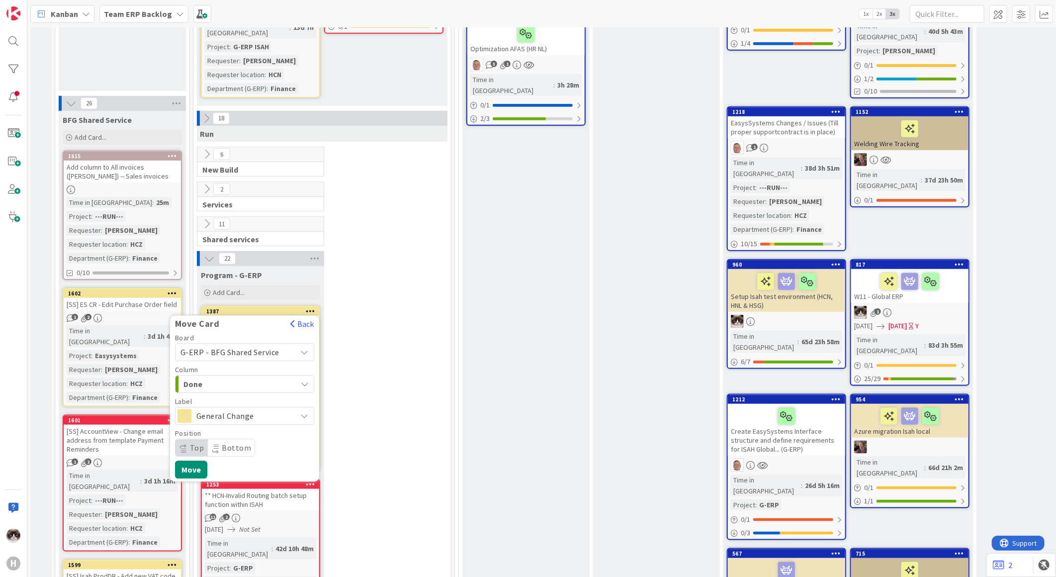
click at [289, 376] on div "Done" at bounding box center [239, 384] width 116 height 16
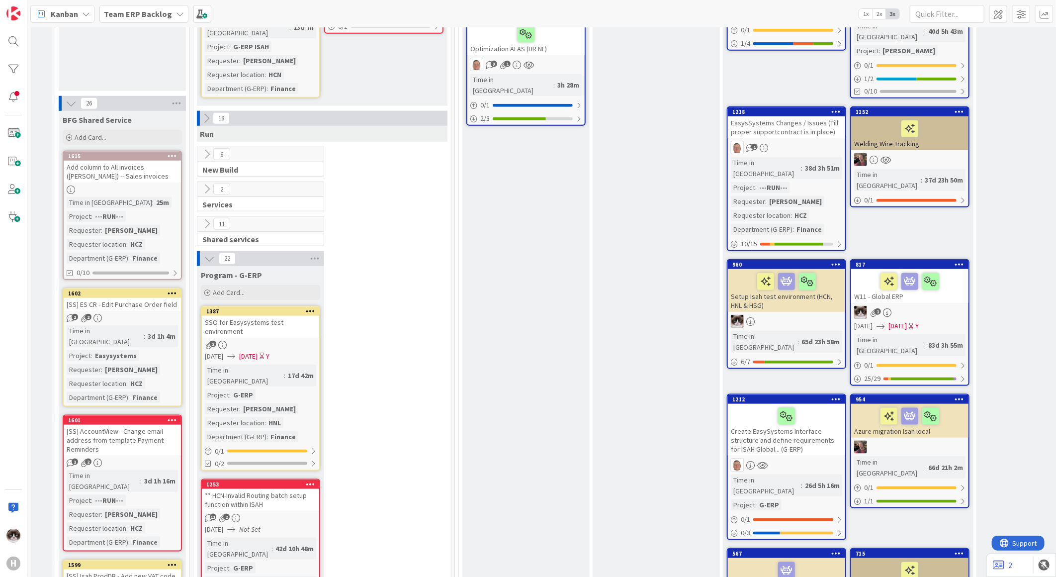
click at [310, 316] on div "SSO for Easysystems test environment" at bounding box center [260, 327] width 117 height 22
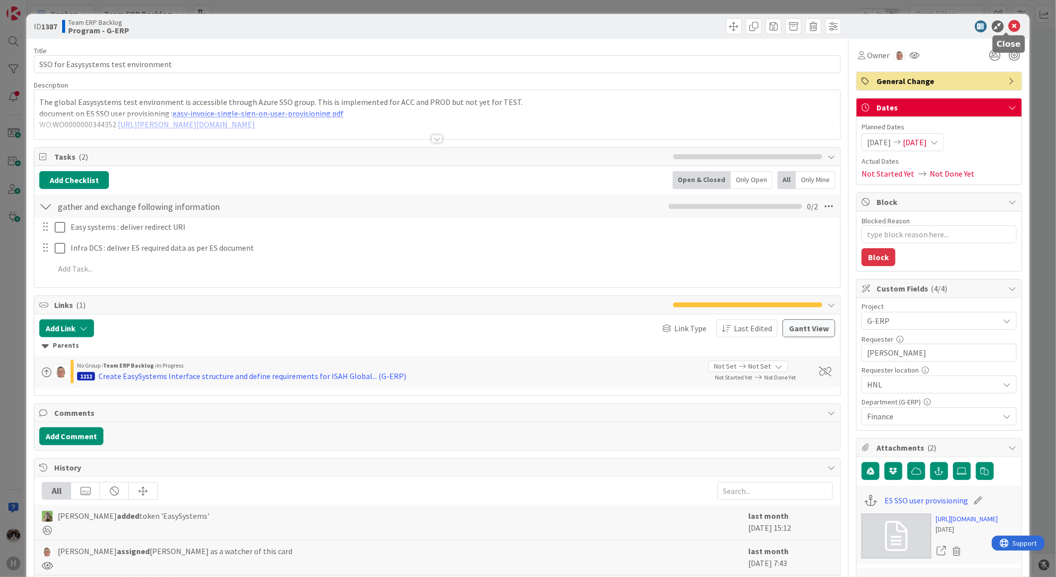
click at [1009, 26] on icon at bounding box center [1015, 26] width 12 height 12
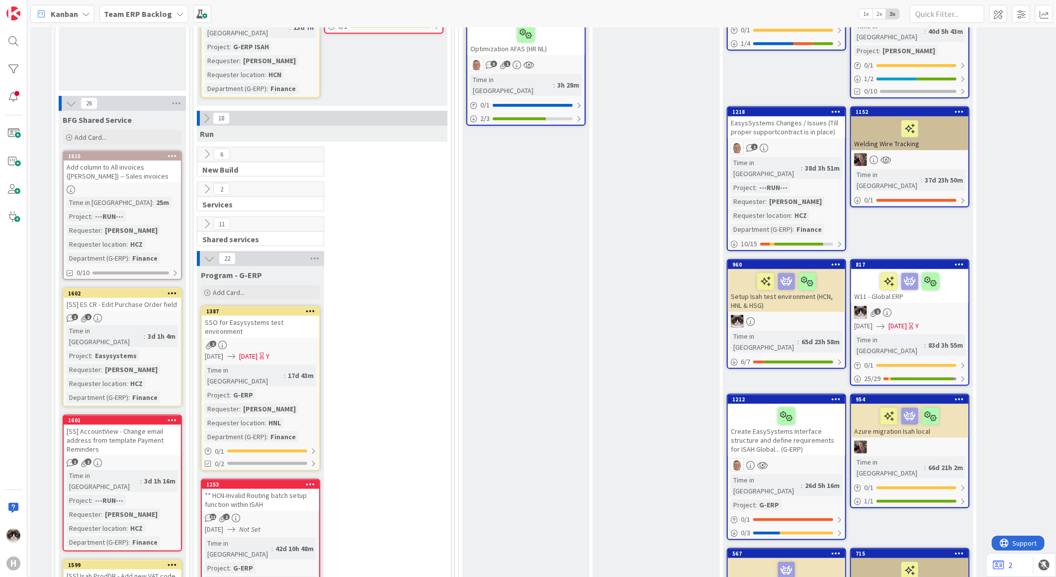
click at [316, 308] on div at bounding box center [310, 311] width 18 height 7
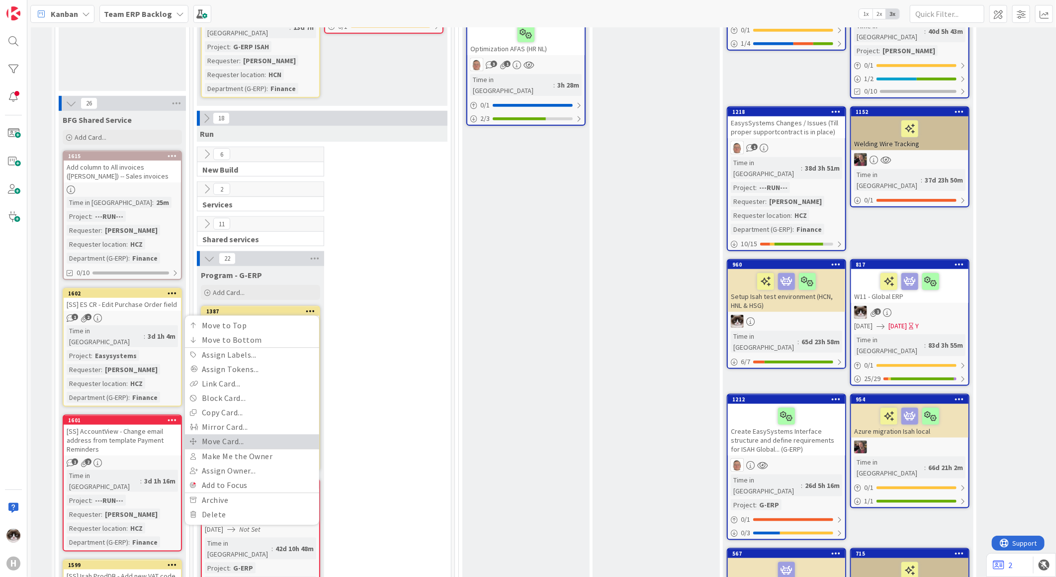
click at [276, 434] on link "Move Card..." at bounding box center [252, 441] width 134 height 14
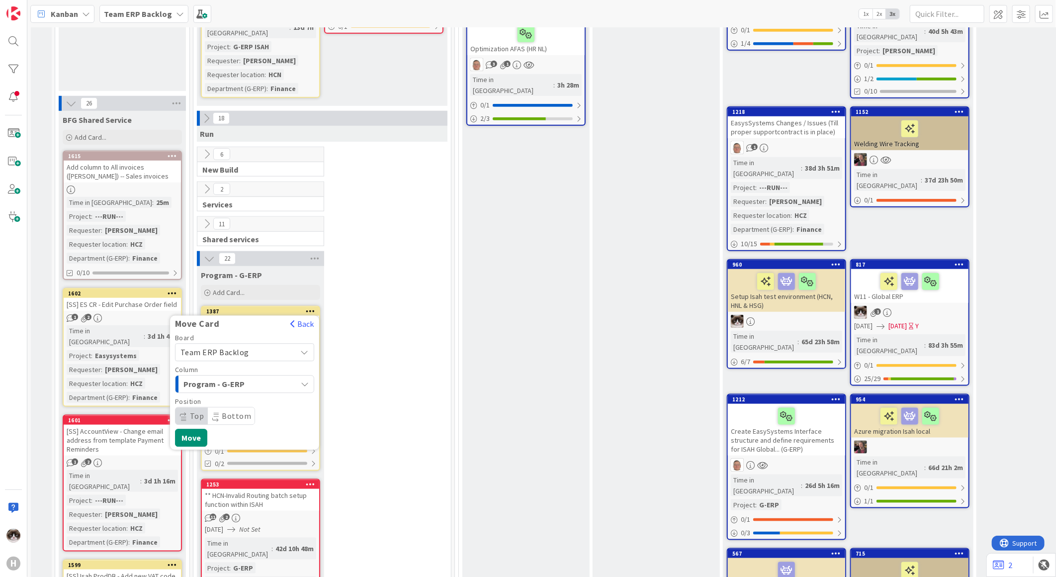
click at [280, 376] on div "Program - G-ERP" at bounding box center [239, 384] width 116 height 16
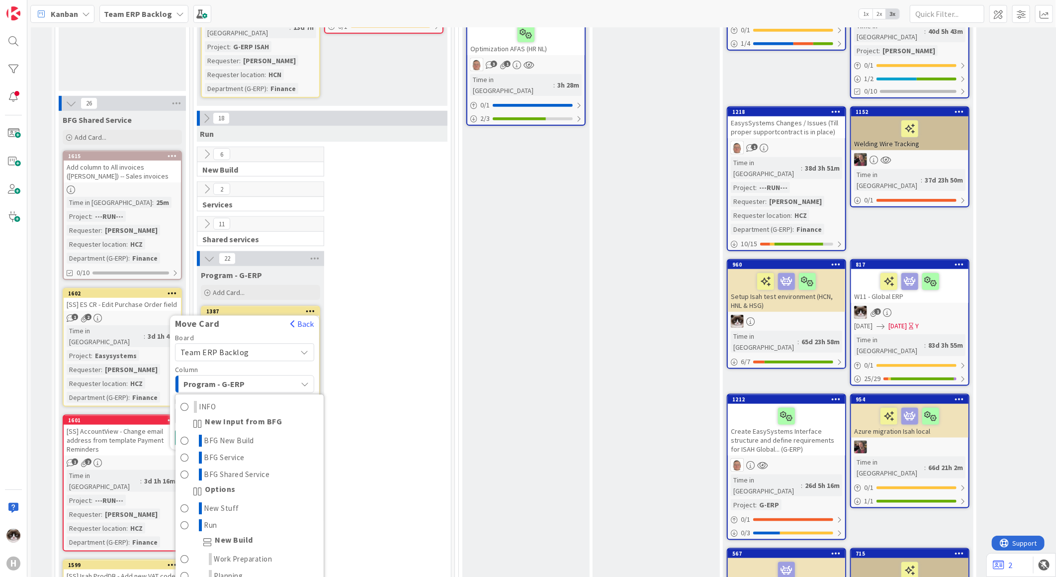
click at [277, 376] on div "Program - G-ERP" at bounding box center [239, 384] width 116 height 16
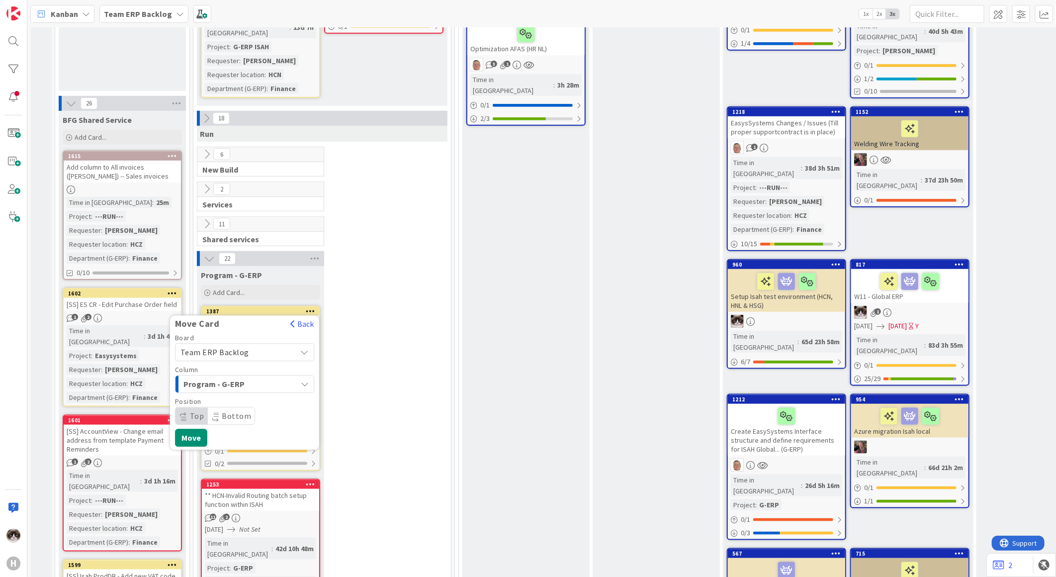
click at [277, 376] on div "Program - G-ERP" at bounding box center [239, 384] width 116 height 16
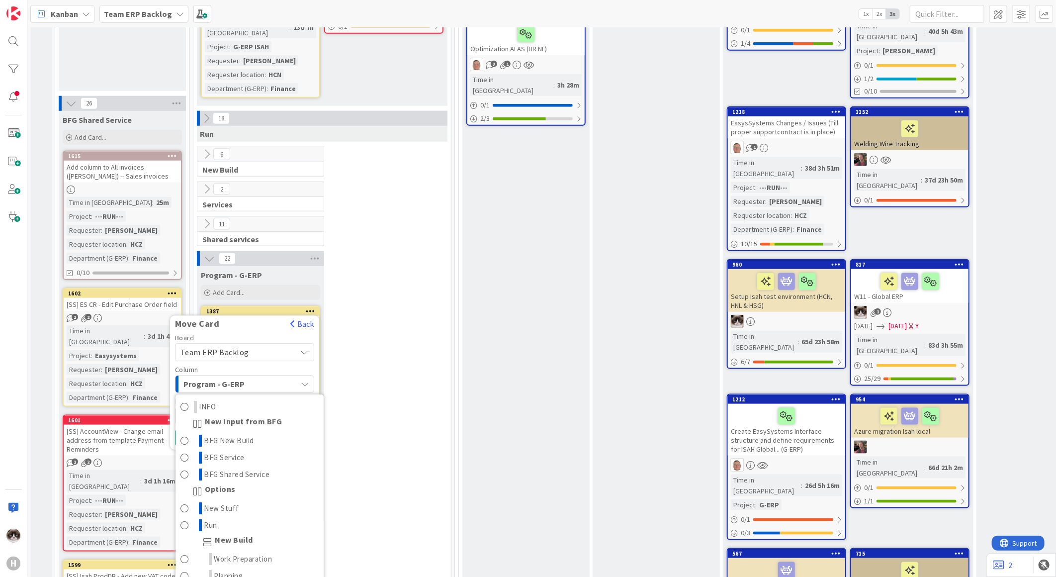
click at [277, 376] on div "Program - G-ERP" at bounding box center [239, 384] width 116 height 16
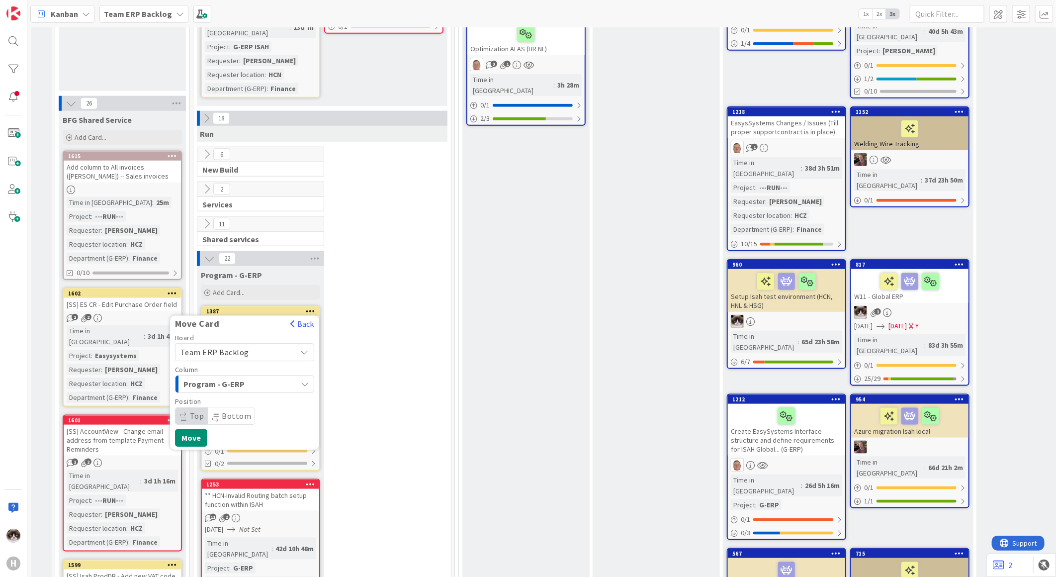
click at [278, 345] on span "Team ERP Backlog" at bounding box center [235, 352] width 111 height 14
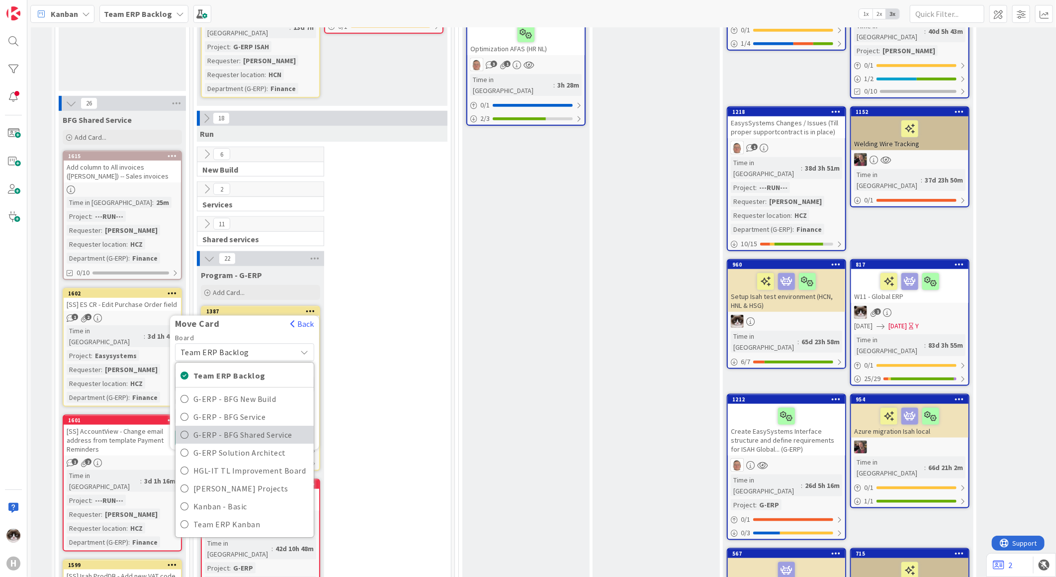
click at [299, 427] on span "G-ERP - BFG Shared Service" at bounding box center [250, 434] width 115 height 15
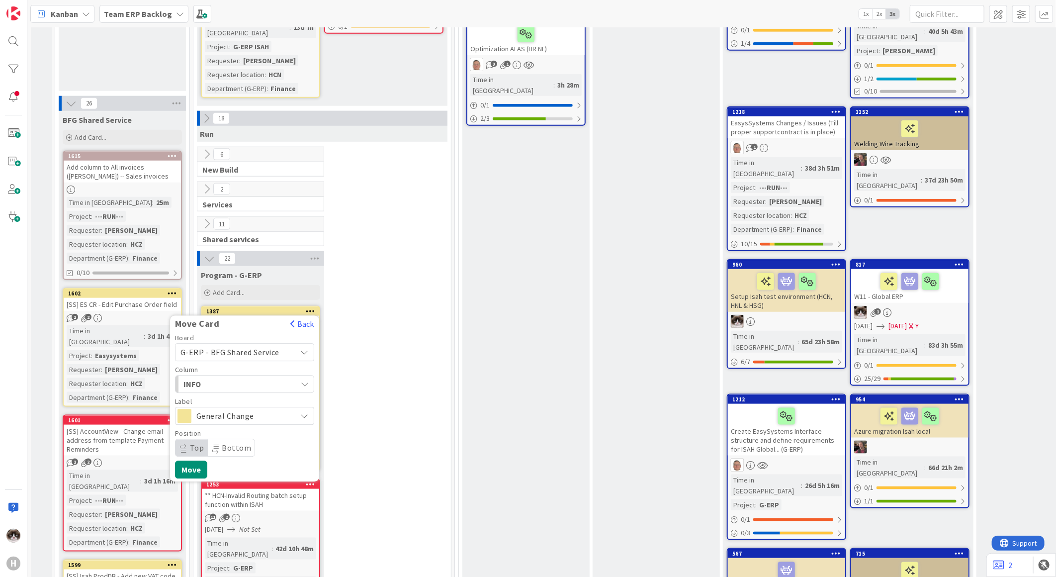
click at [266, 375] on button "INFO" at bounding box center [244, 384] width 139 height 18
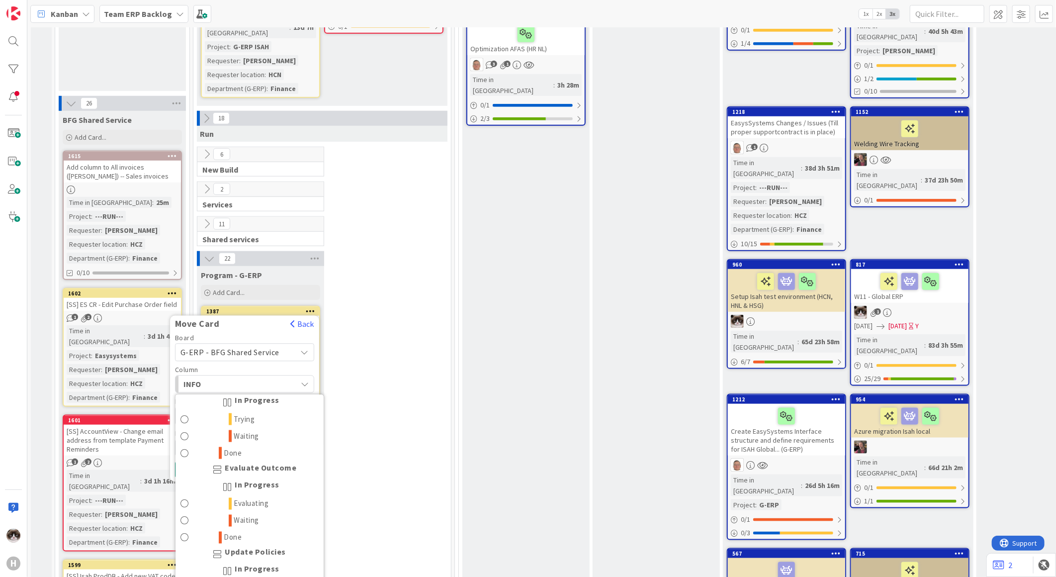
scroll to position [1145, 0]
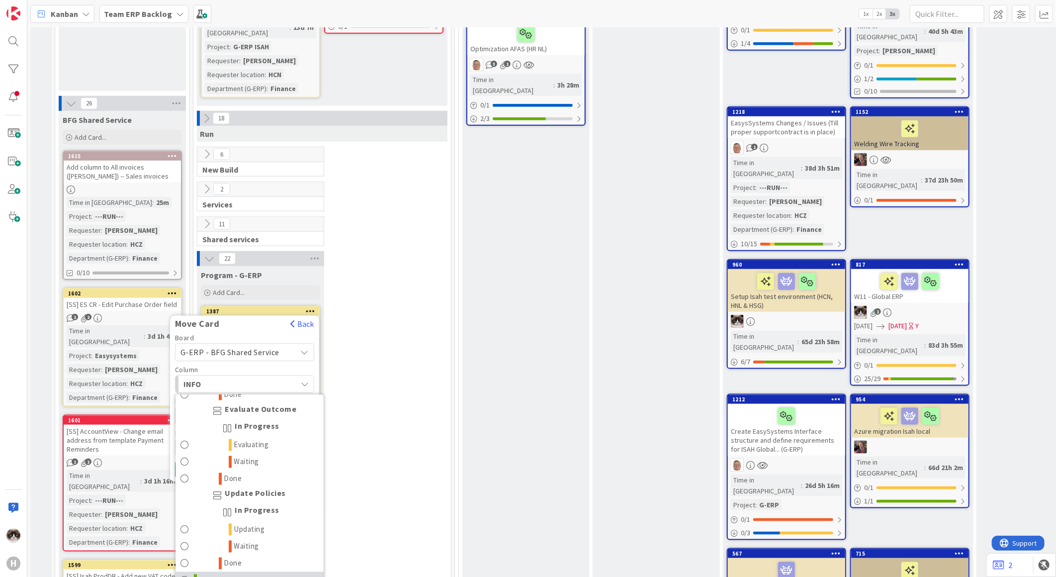
click at [266, 572] on link "Done" at bounding box center [250, 580] width 148 height 17
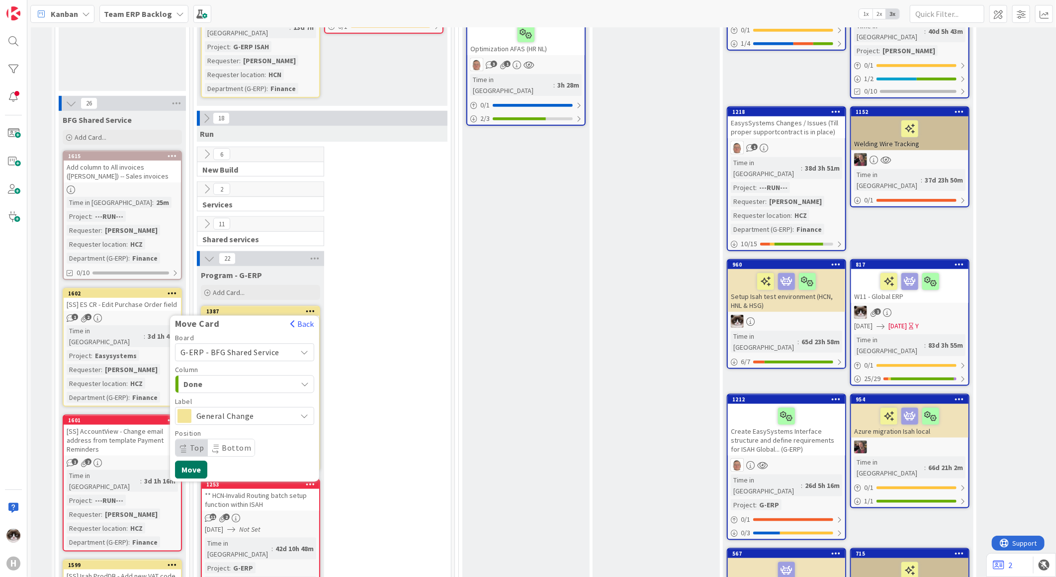
click at [197, 460] on button "Move" at bounding box center [191, 469] width 32 height 18
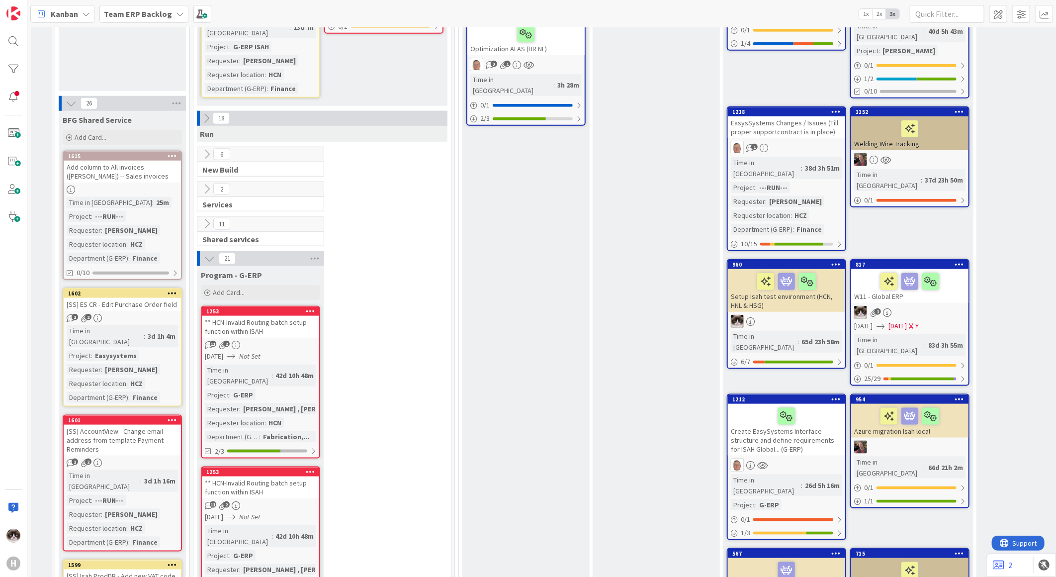
click at [307, 306] on link "1253 ** HCN-Invalid Routing batch setup function within ISAH 11 2 [DATE] Not Se…" at bounding box center [260, 382] width 119 height 153
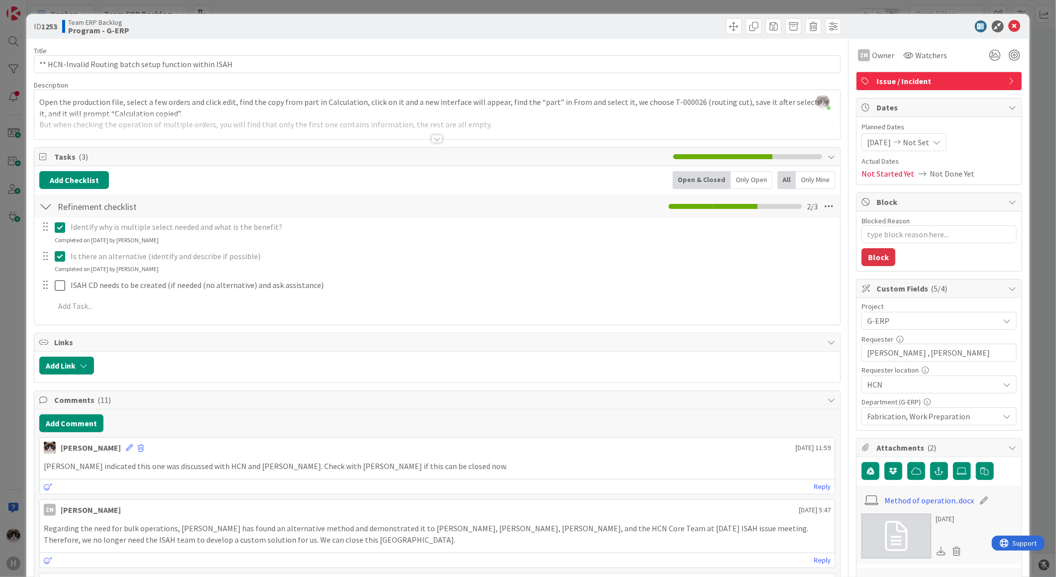
click at [435, 140] on div at bounding box center [437, 139] width 11 height 8
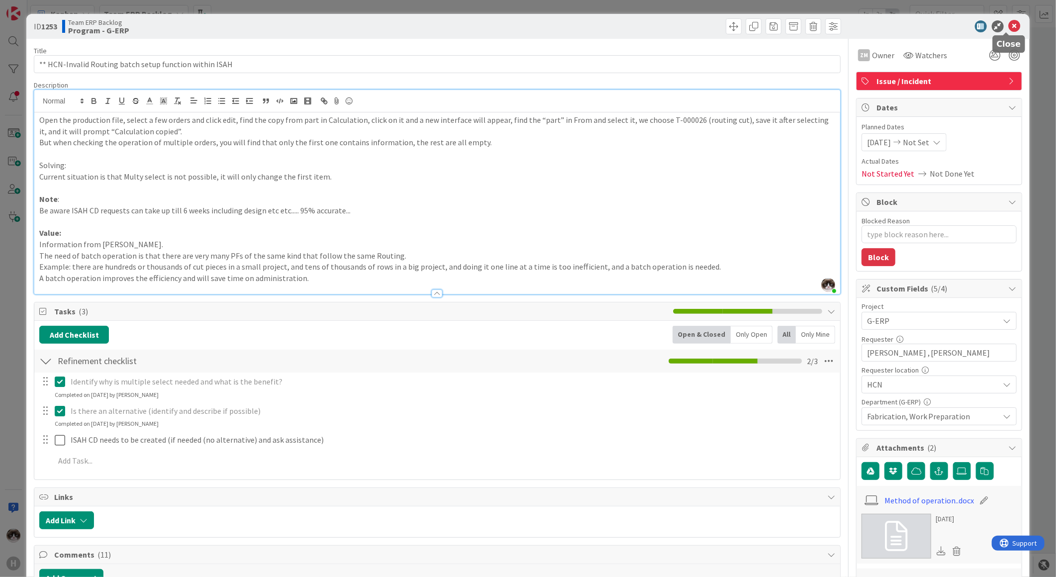
click at [1009, 25] on icon at bounding box center [1015, 26] width 12 height 12
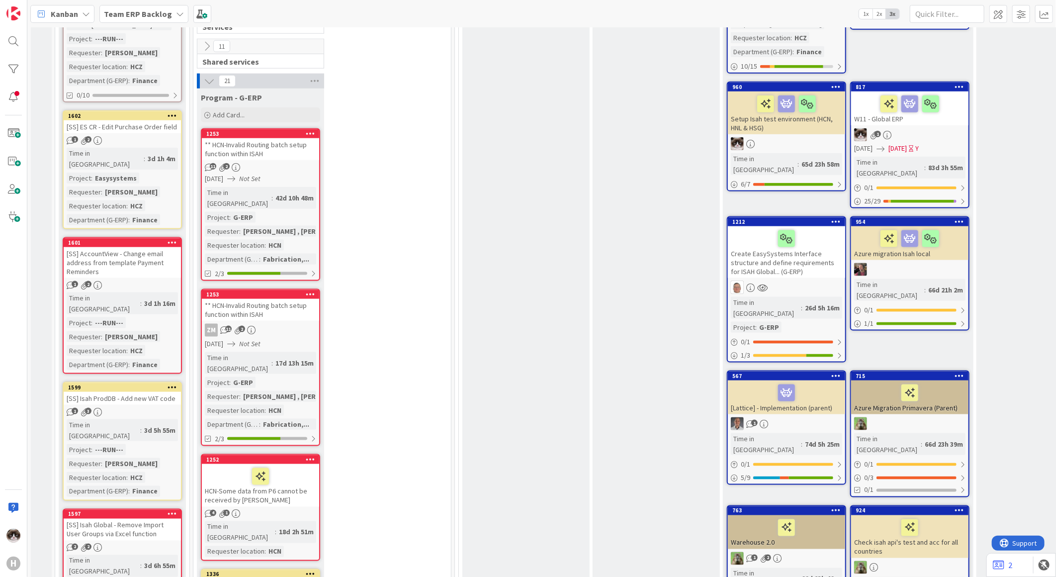
scroll to position [828, 0]
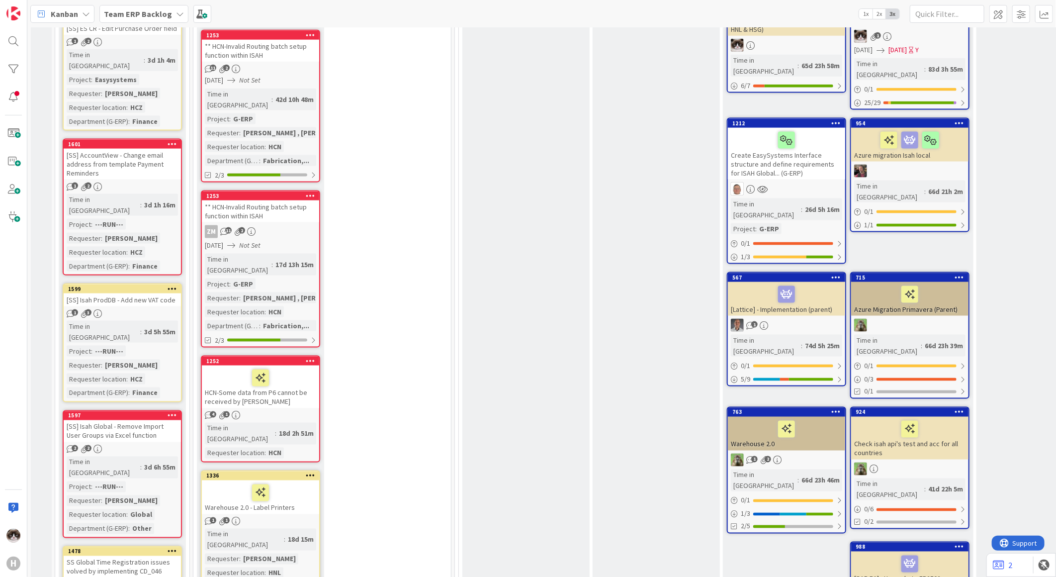
click at [304, 365] on div "HCN-Some data from P6 cannot be received by [PERSON_NAME]" at bounding box center [260, 386] width 117 height 43
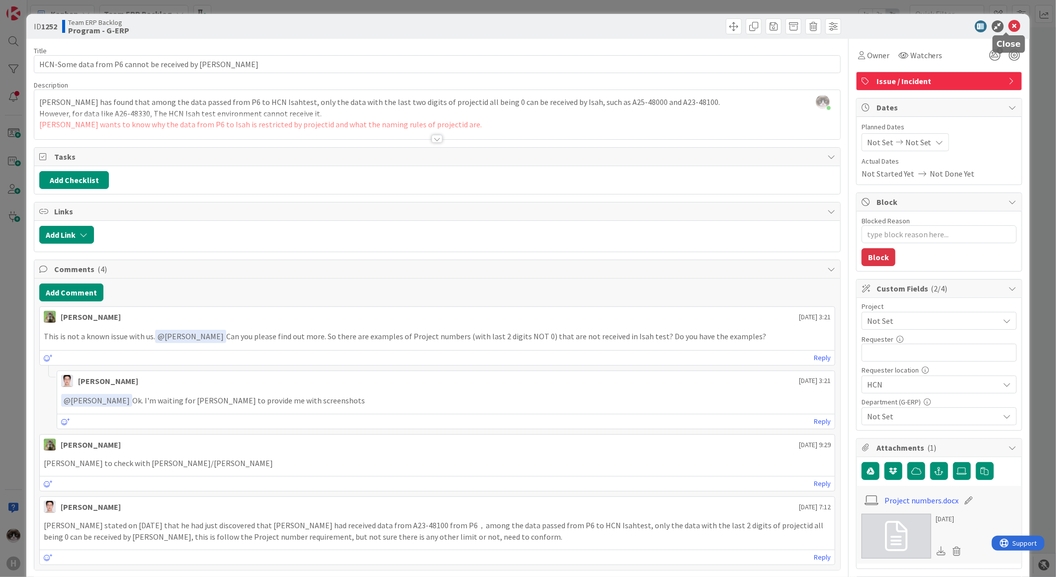
drag, startPoint x: 1008, startPoint y: 30, endPoint x: 509, endPoint y: 182, distance: 522.0
click at [1009, 30] on icon at bounding box center [1015, 26] width 12 height 12
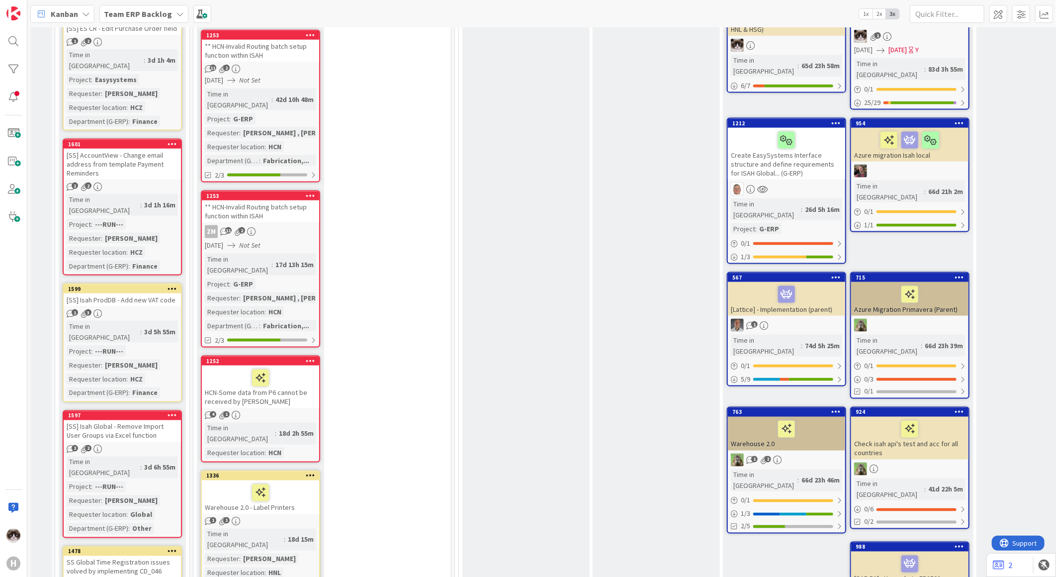
click at [291, 73] on div "ZM 11 2" at bounding box center [260, 69] width 117 height 8
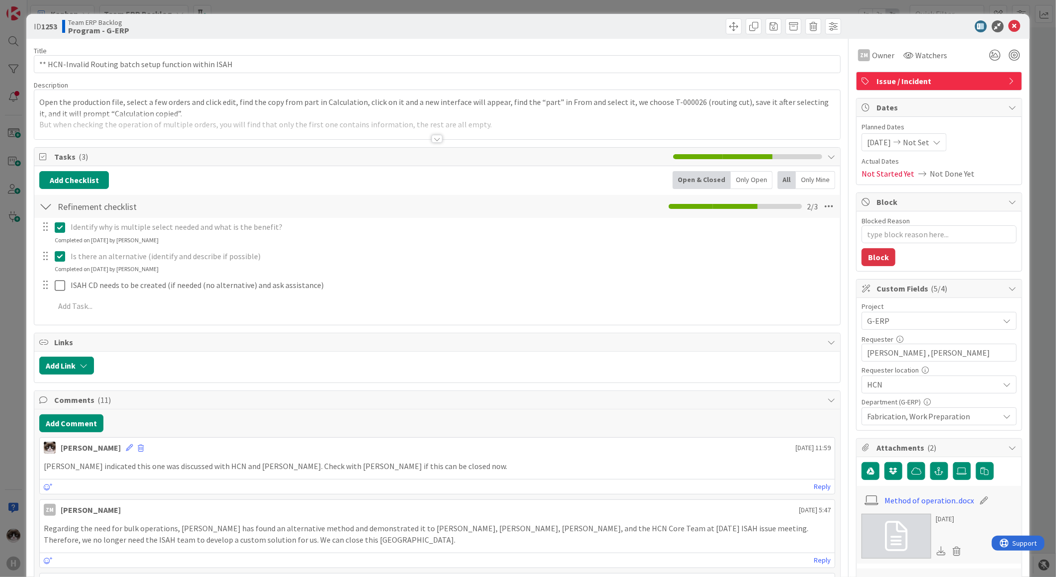
type textarea "x"
click at [1009, 27] on icon at bounding box center [1015, 26] width 12 height 12
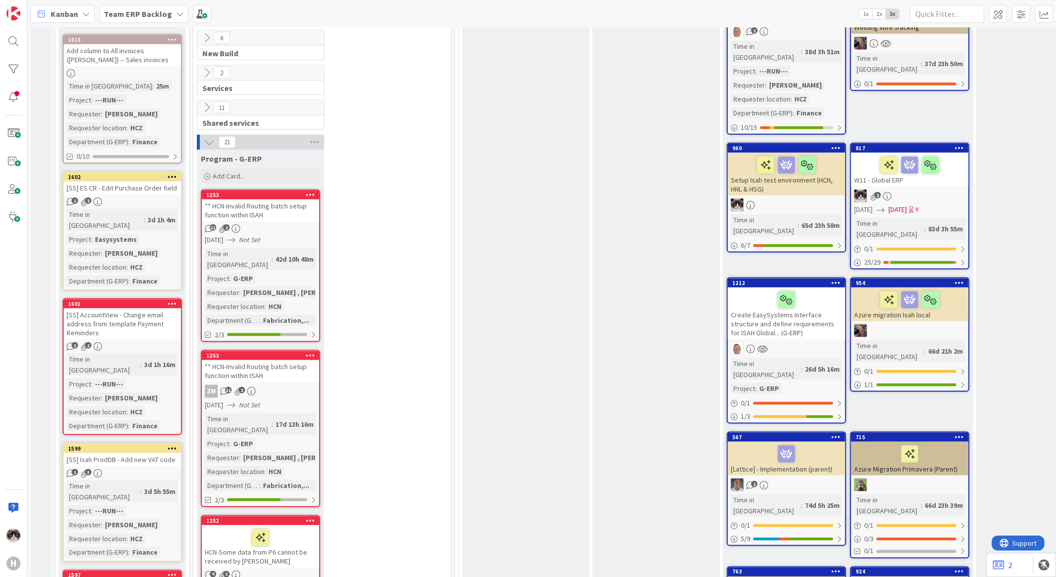
scroll to position [663, 0]
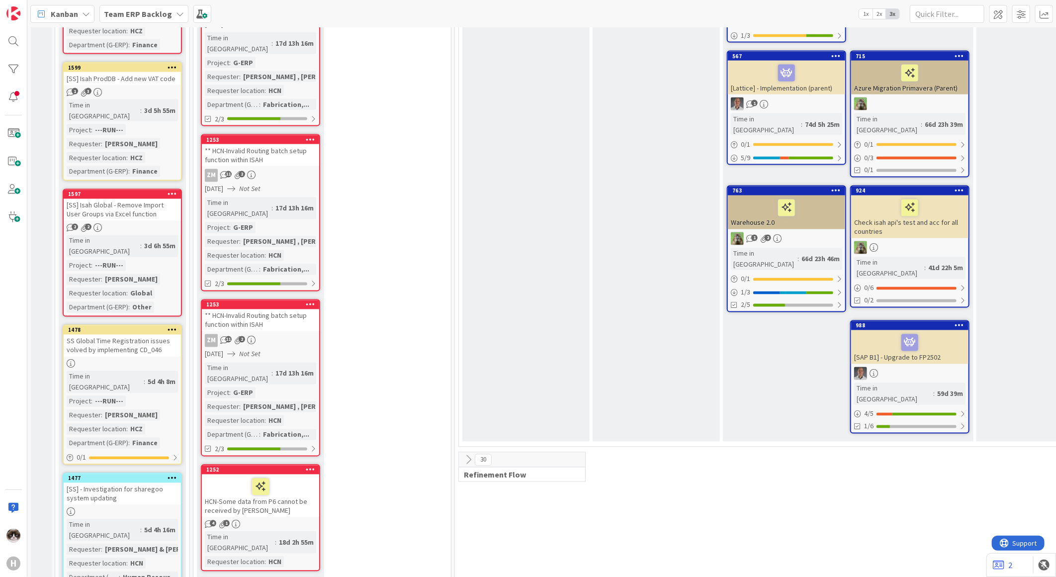
scroll to position [994, 0]
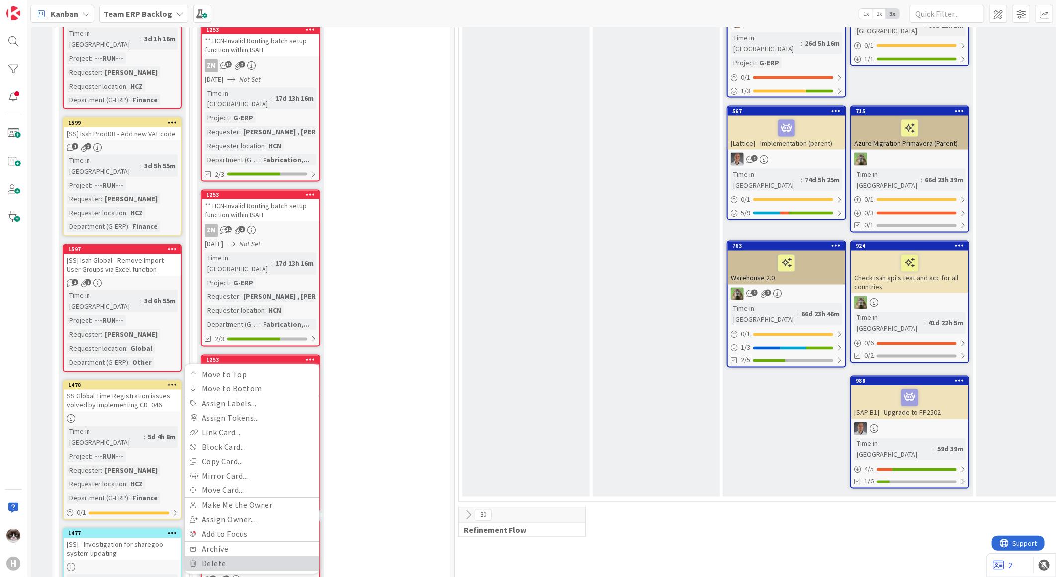
click at [256, 556] on link "Delete" at bounding box center [252, 563] width 134 height 14
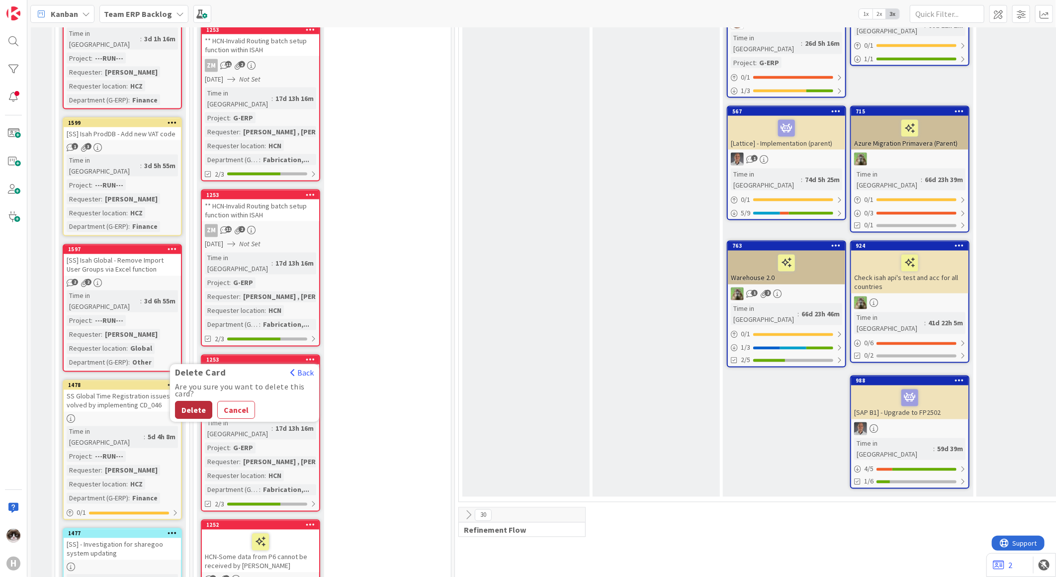
click at [184, 401] on button "Delete" at bounding box center [193, 410] width 37 height 18
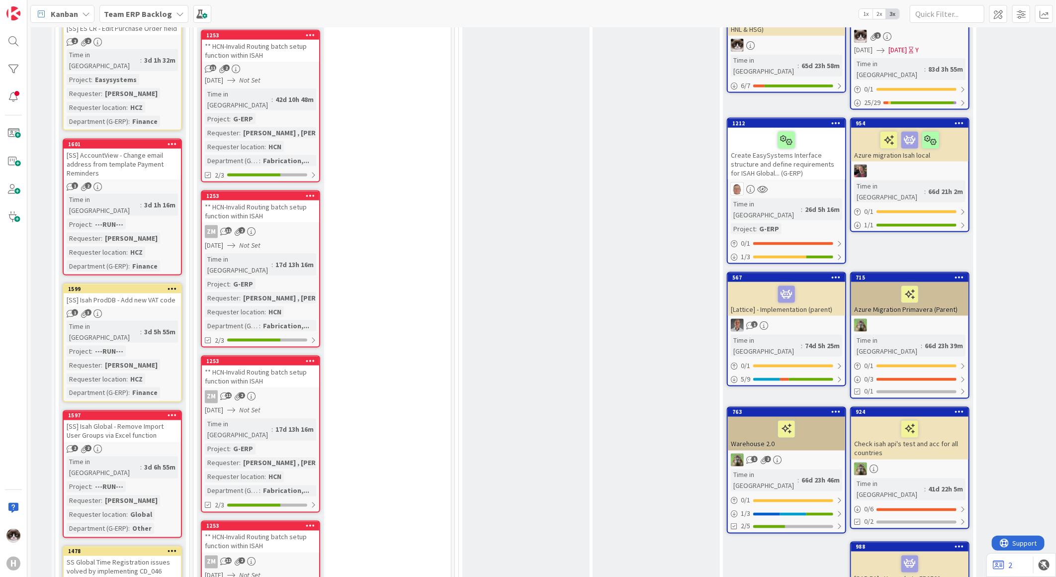
click at [314, 38] on icon at bounding box center [310, 34] width 9 height 7
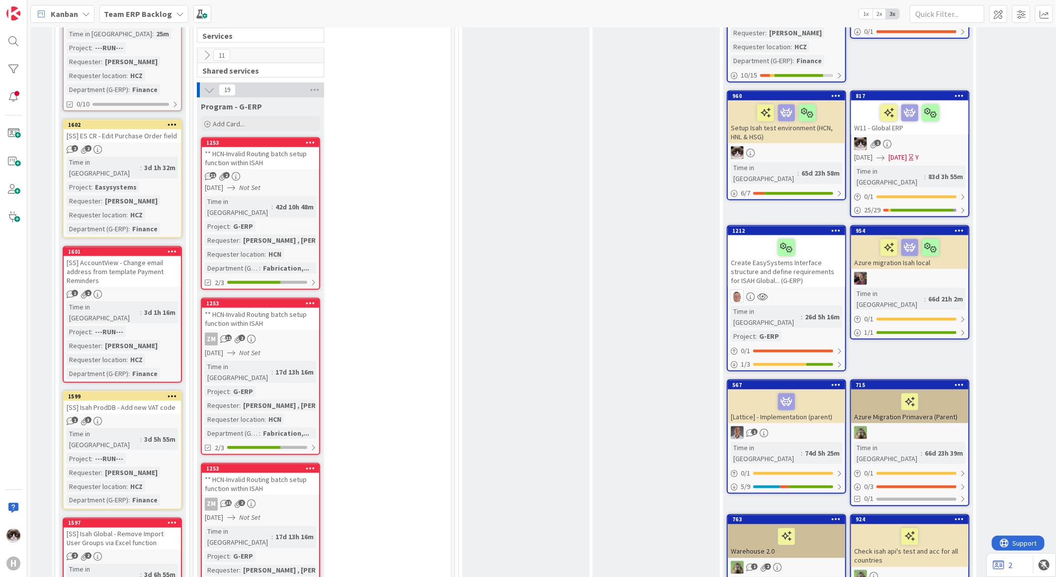
scroll to position [608, 0]
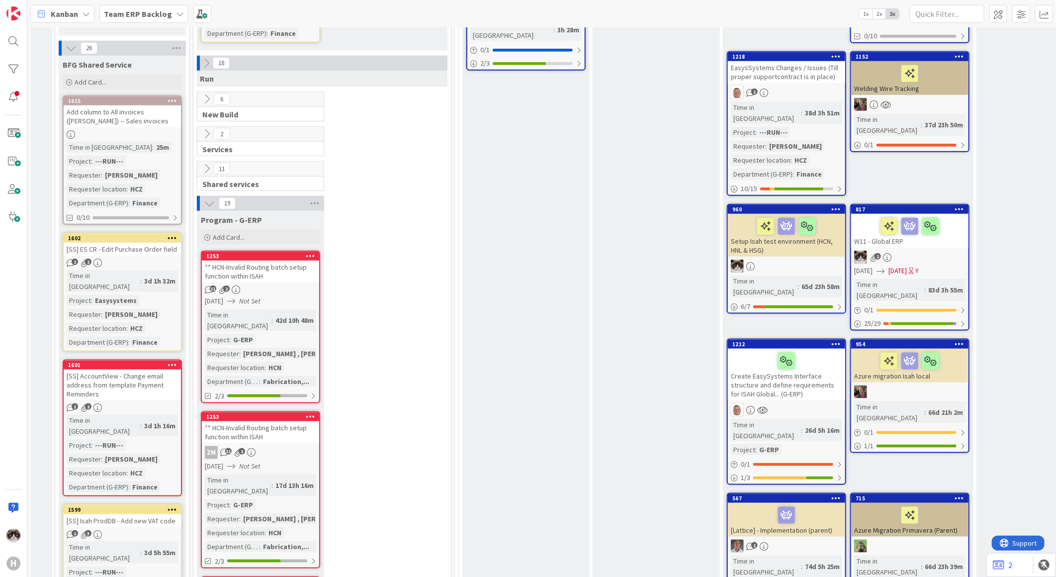
click at [311, 252] on icon at bounding box center [310, 255] width 9 height 7
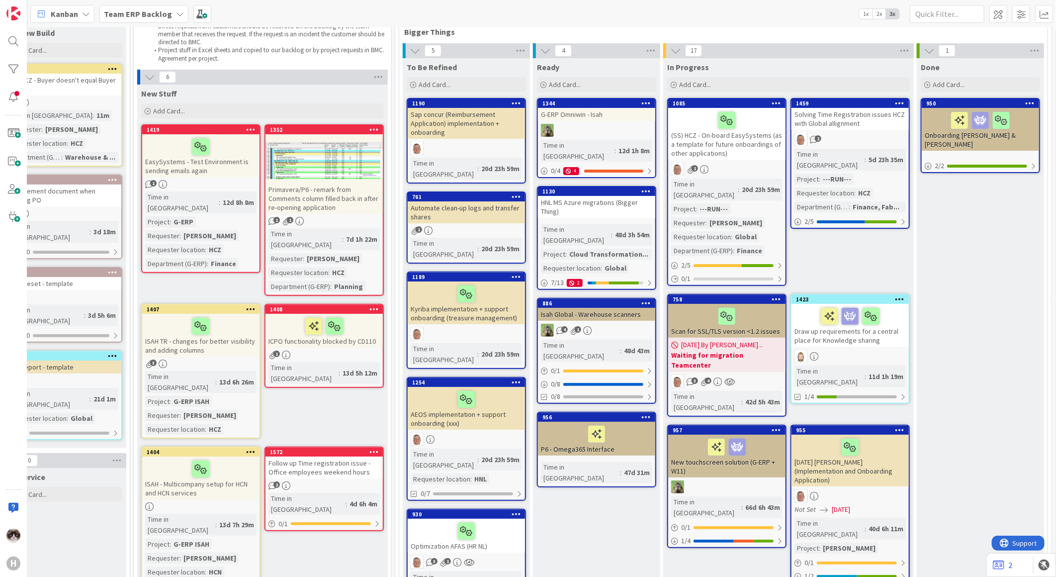
scroll to position [55, 120]
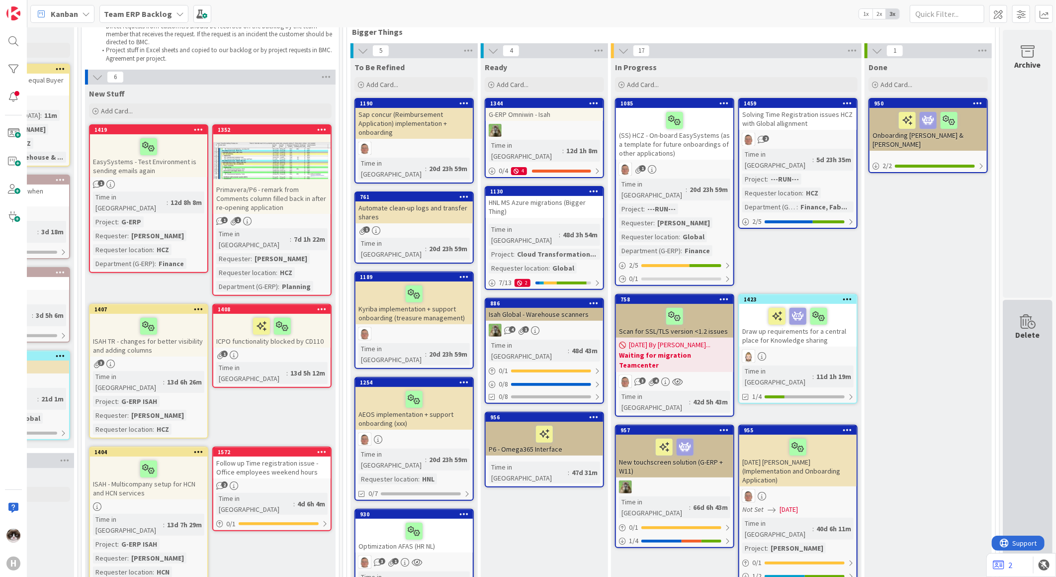
click at [1023, 310] on div "Delete" at bounding box center [1028, 434] width 50 height 268
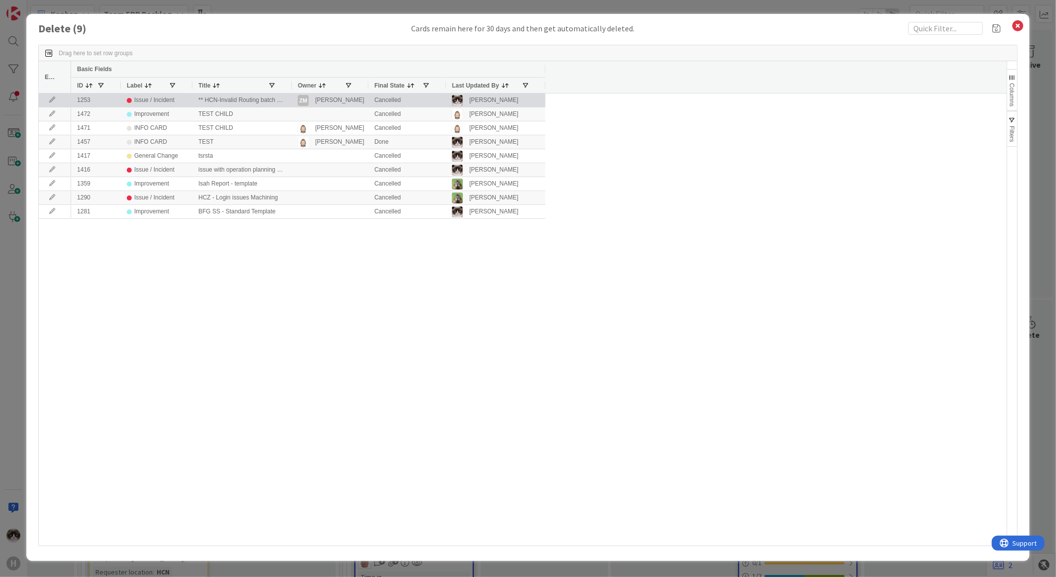
click at [234, 102] on div "** HCN-Invalid Routing batch setup function within ISAH" at bounding box center [241, 99] width 99 height 13
click at [150, 101] on div "Issue / Incident" at bounding box center [154, 100] width 40 height 12
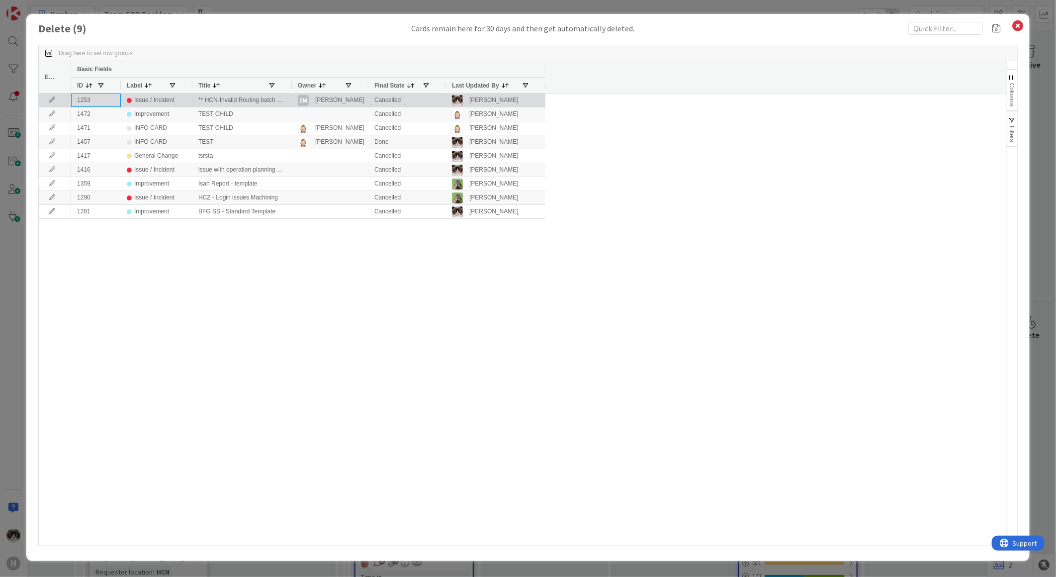
click at [100, 101] on div "1253" at bounding box center [96, 99] width 50 height 13
click at [50, 101] on icon at bounding box center [52, 100] width 15 height 6
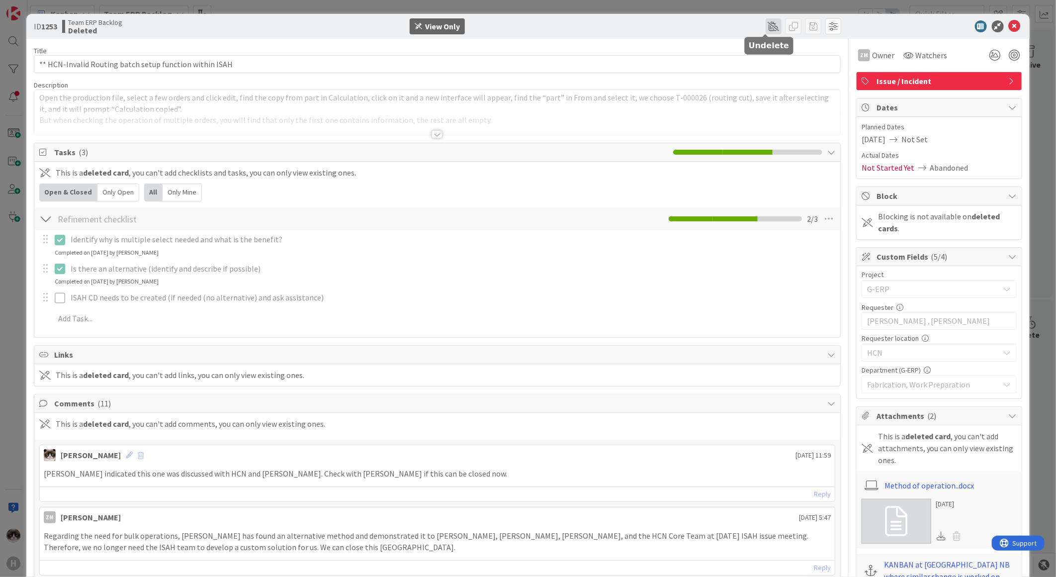
click at [768, 26] on span at bounding box center [774, 26] width 16 height 16
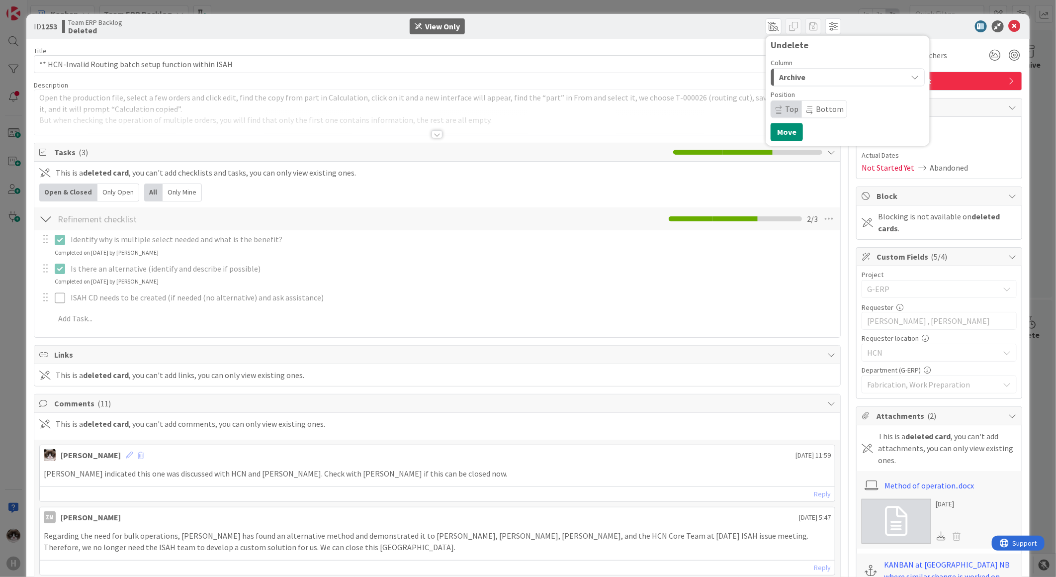
click at [795, 84] on div "Archive" at bounding box center [842, 77] width 131 height 16
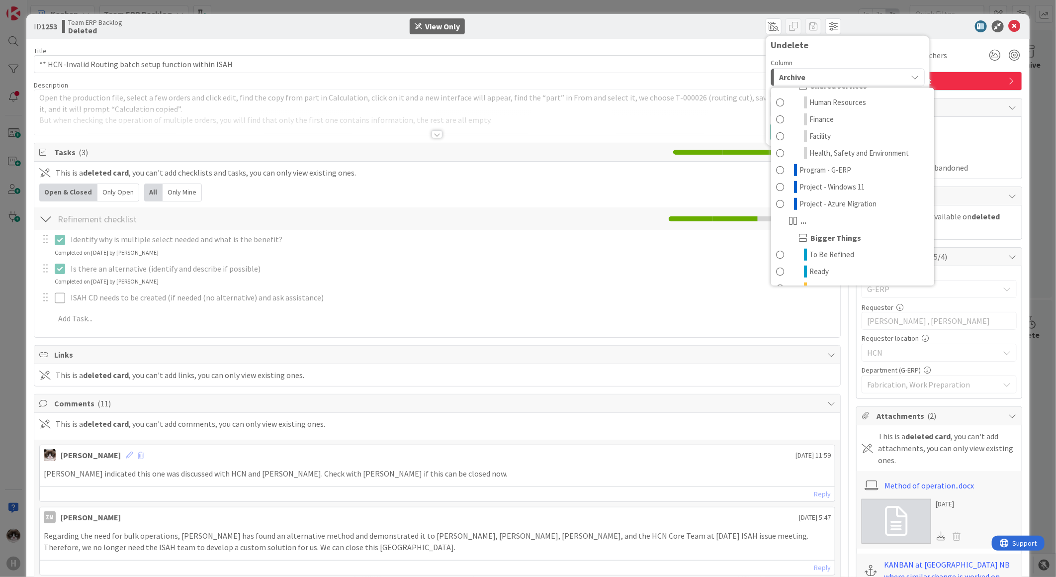
scroll to position [442, 0]
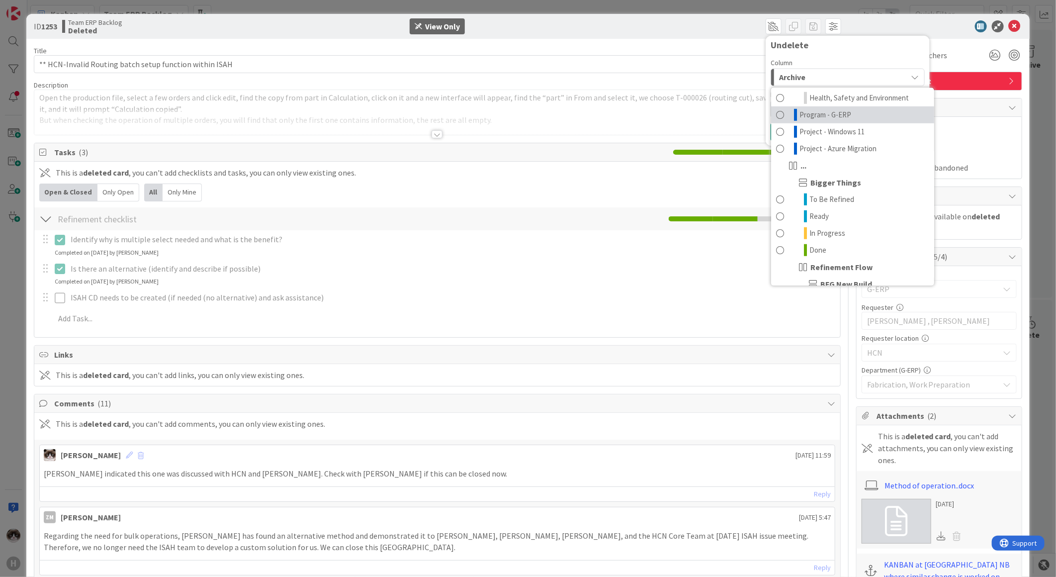
click at [856, 123] on link "Program - G-ERP" at bounding box center [852, 114] width 163 height 17
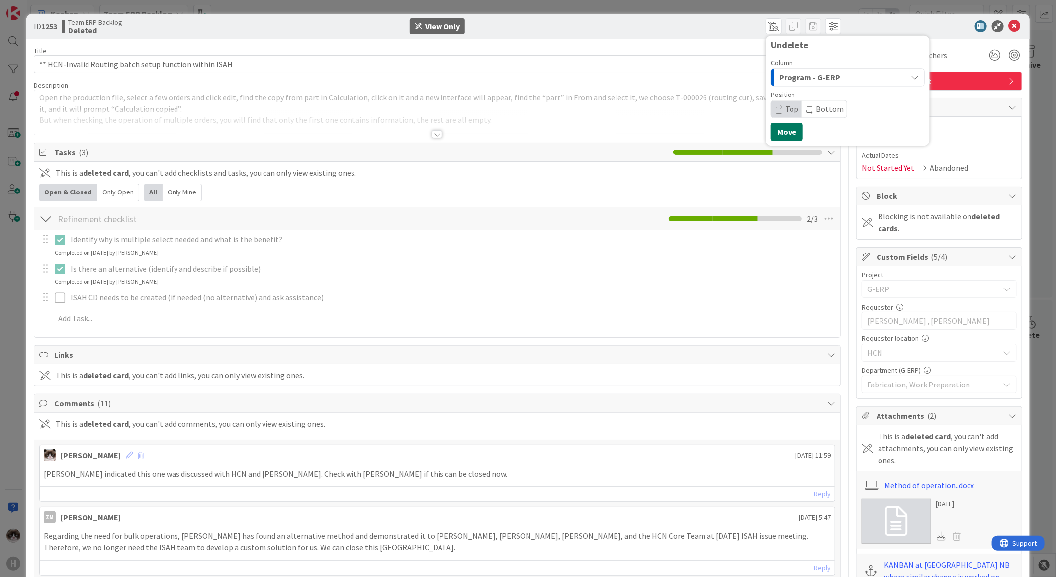
click at [783, 137] on button "Move" at bounding box center [787, 132] width 32 height 18
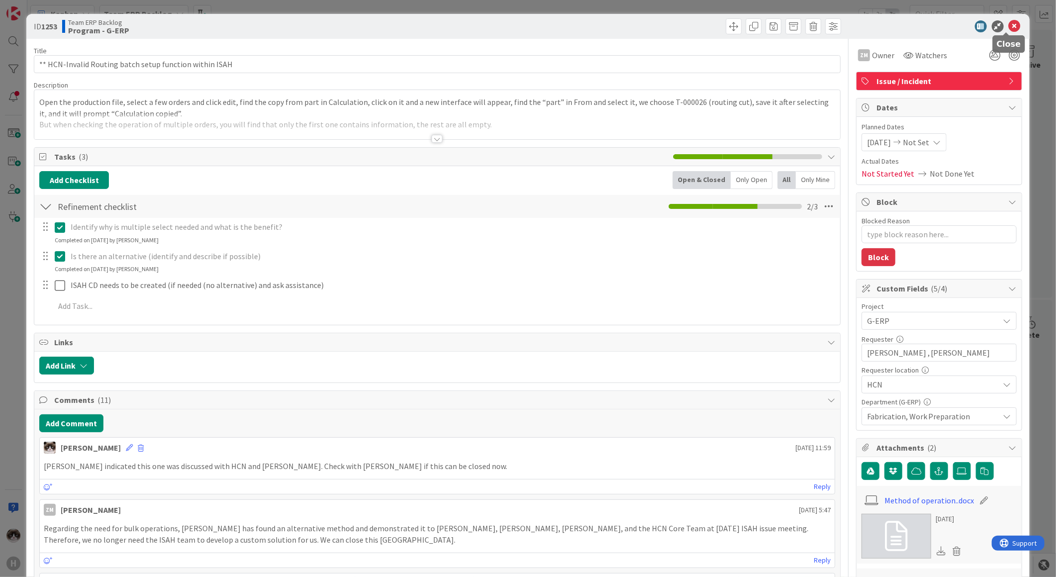
click at [1009, 26] on icon at bounding box center [1015, 26] width 12 height 12
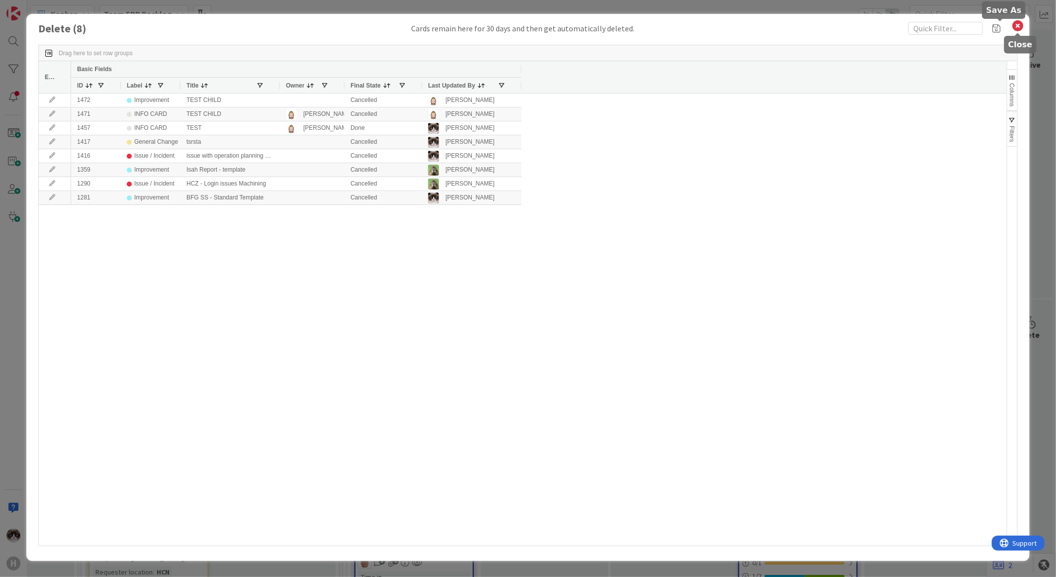
click at [1013, 24] on icon at bounding box center [1018, 26] width 13 height 14
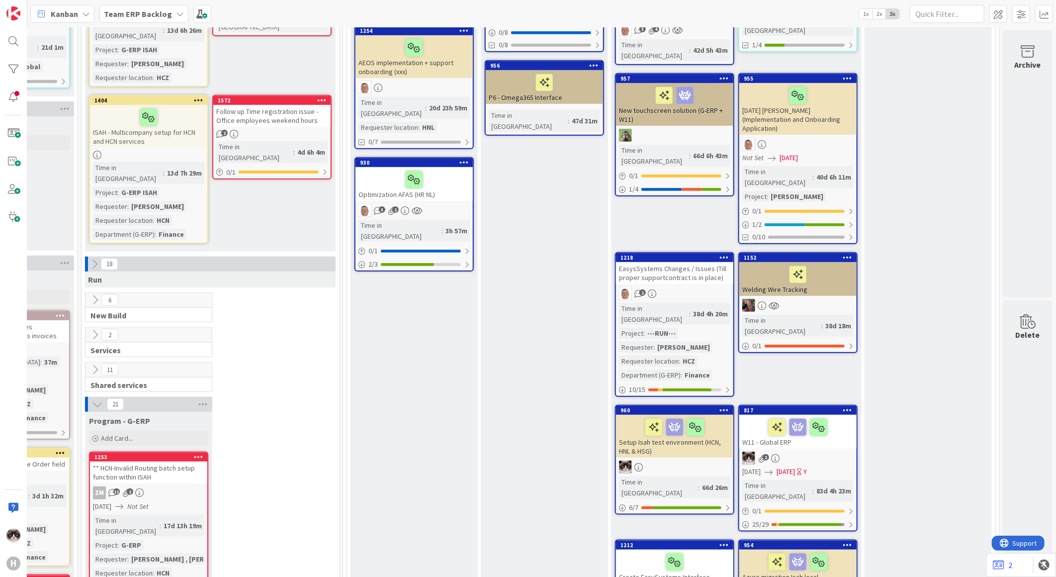
scroll to position [552, 120]
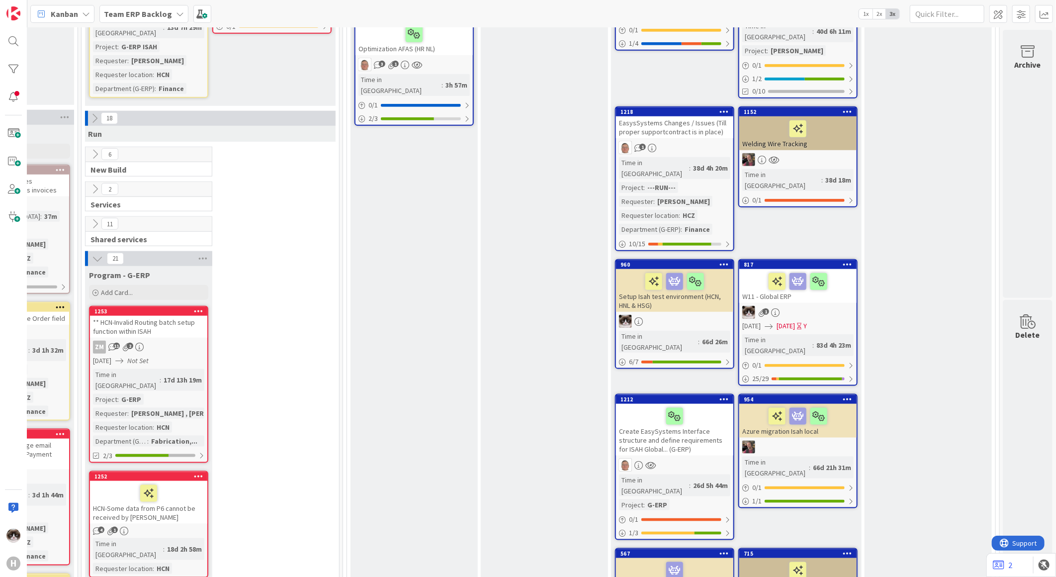
click at [165, 316] on div "** HCN-Invalid Routing batch setup function within ISAH" at bounding box center [148, 327] width 117 height 22
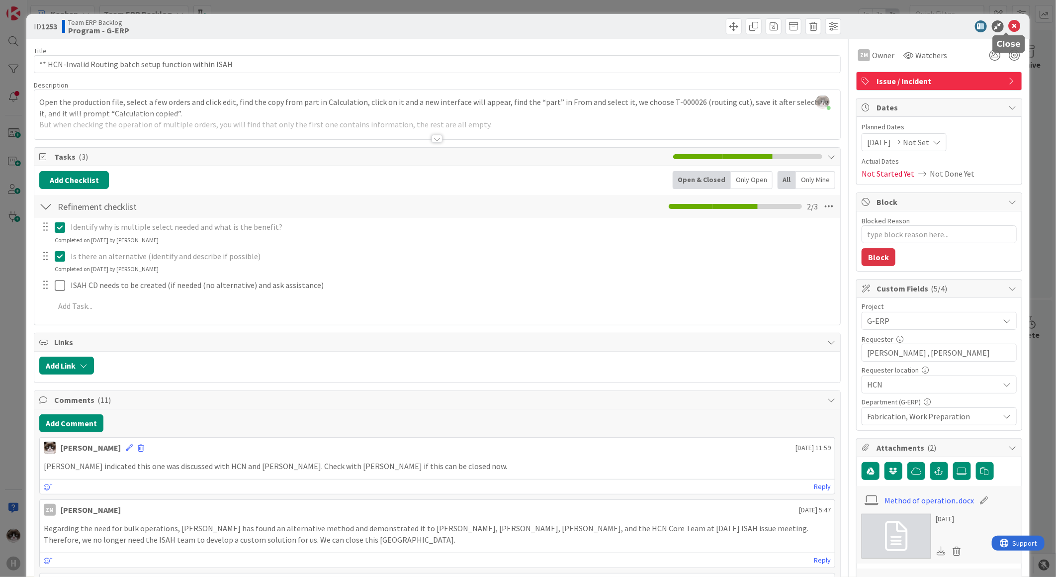
click at [1009, 27] on icon at bounding box center [1015, 26] width 12 height 12
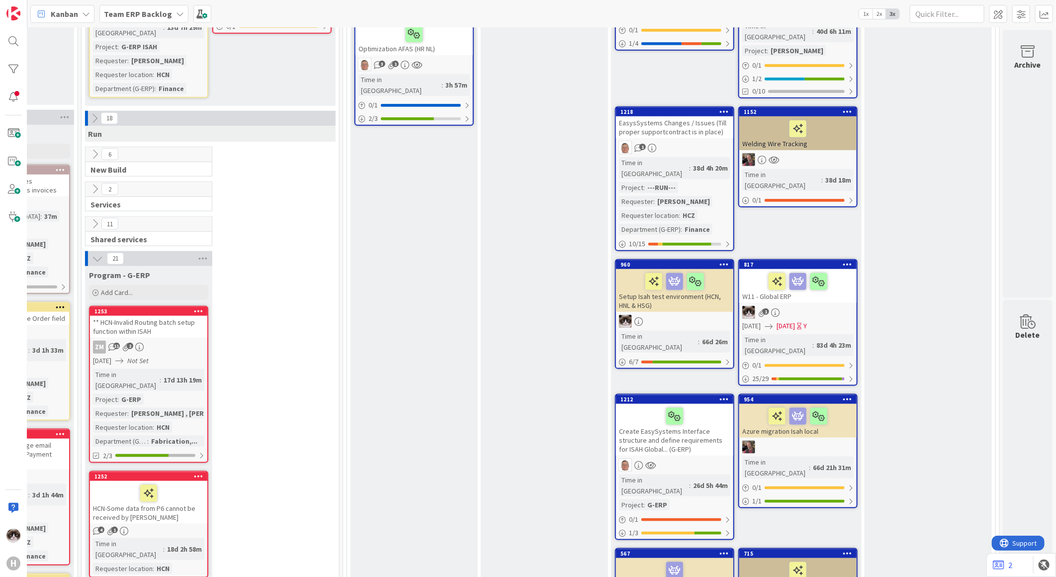
click at [182, 316] on div "** HCN-Invalid Routing batch setup function within ISAH" at bounding box center [148, 327] width 117 height 22
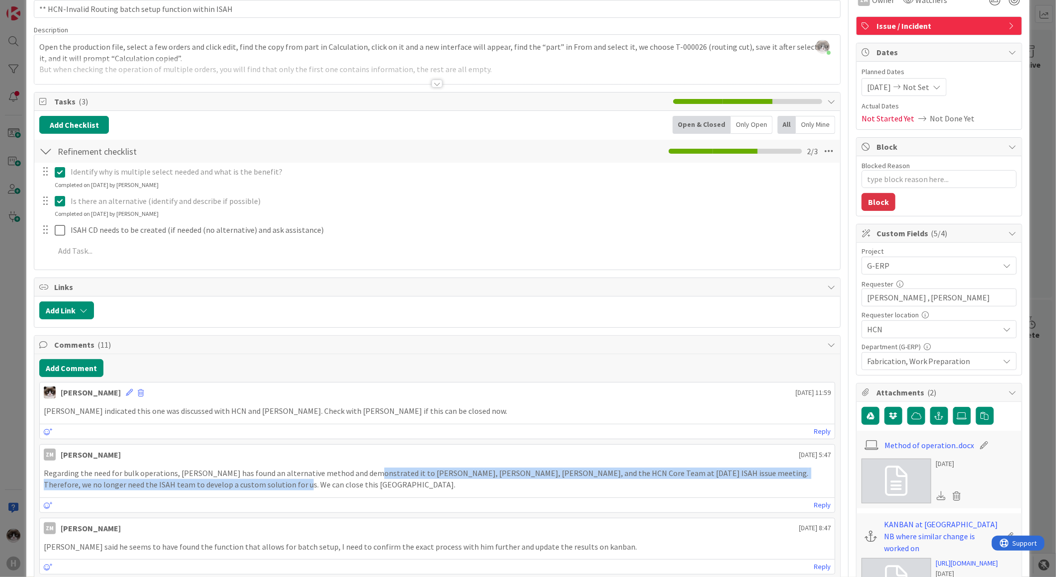
drag, startPoint x: 363, startPoint y: 472, endPoint x: 384, endPoint y: 481, distance: 22.5
click at [384, 481] on p "Regarding the need for bulk operations, [PERSON_NAME] has found an alternative …" at bounding box center [437, 478] width 787 height 22
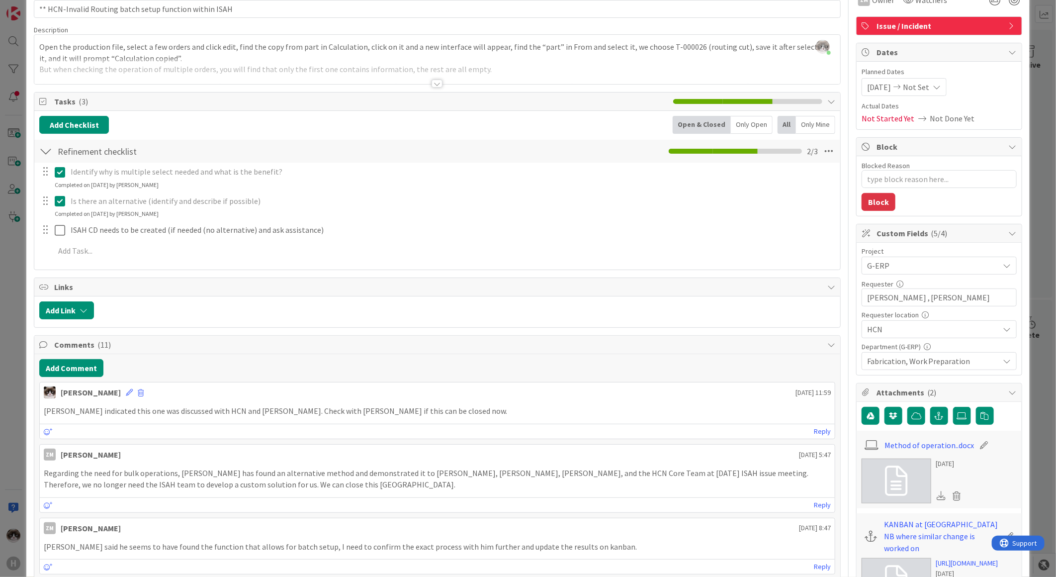
click at [301, 498] on div "Reply" at bounding box center [437, 504] width 795 height 15
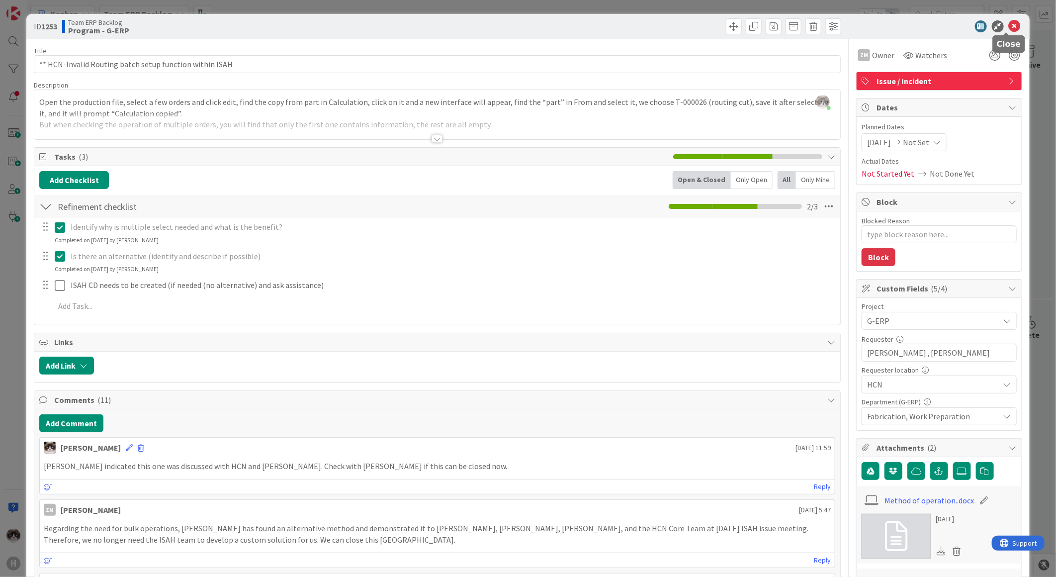
drag, startPoint x: 1003, startPoint y: 29, endPoint x: 426, endPoint y: 217, distance: 607.7
click at [1009, 29] on icon at bounding box center [1015, 26] width 12 height 12
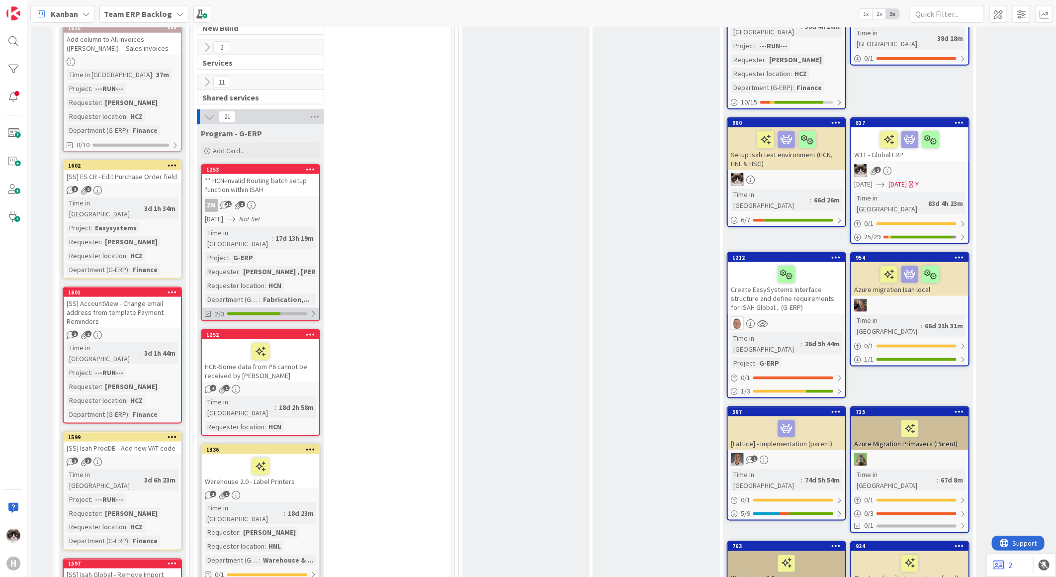
scroll to position [663, 0]
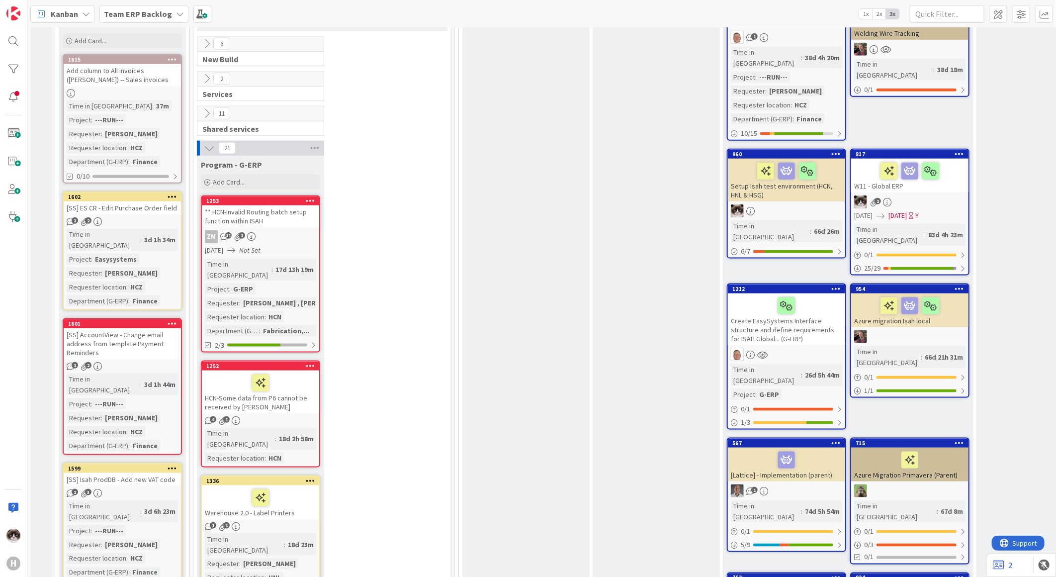
click at [299, 370] on div "HCN-Some data from P6 cannot be received by [PERSON_NAME]" at bounding box center [260, 391] width 117 height 43
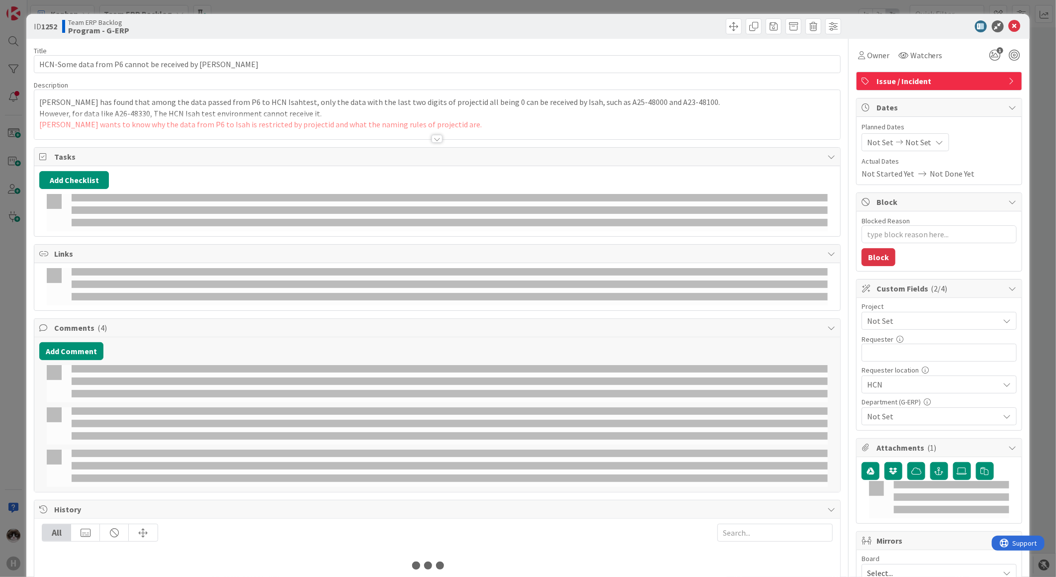
type textarea "x"
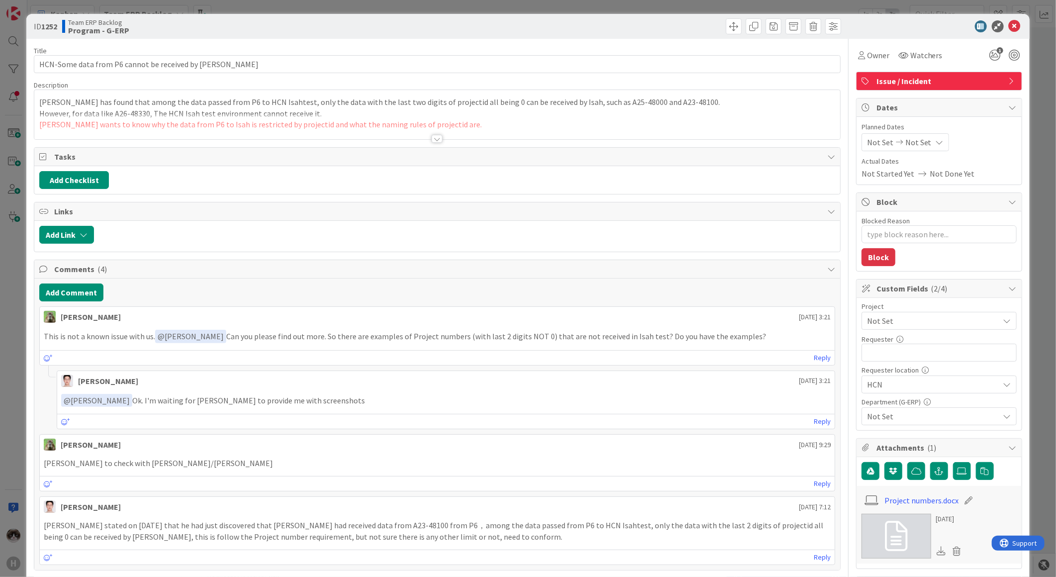
click at [415, 146] on div "Title 52 / 128 HCN-Some data from P6 cannot be received by Isahtest Description…" at bounding box center [437, 453] width 807 height 829
click at [428, 143] on div "Title 52 / 128 HCN-Some data from P6 cannot be received by Isahtest Description…" at bounding box center [437, 453] width 807 height 829
click at [433, 138] on div at bounding box center [437, 139] width 11 height 8
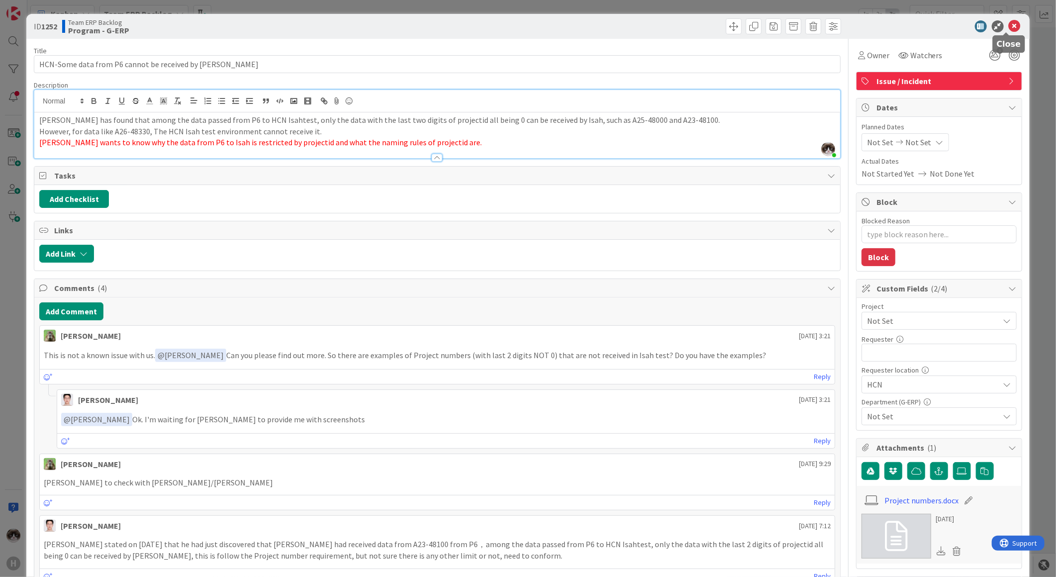
click at [1009, 27] on icon at bounding box center [1015, 26] width 12 height 12
